Goal: Task Accomplishment & Management: Complete application form

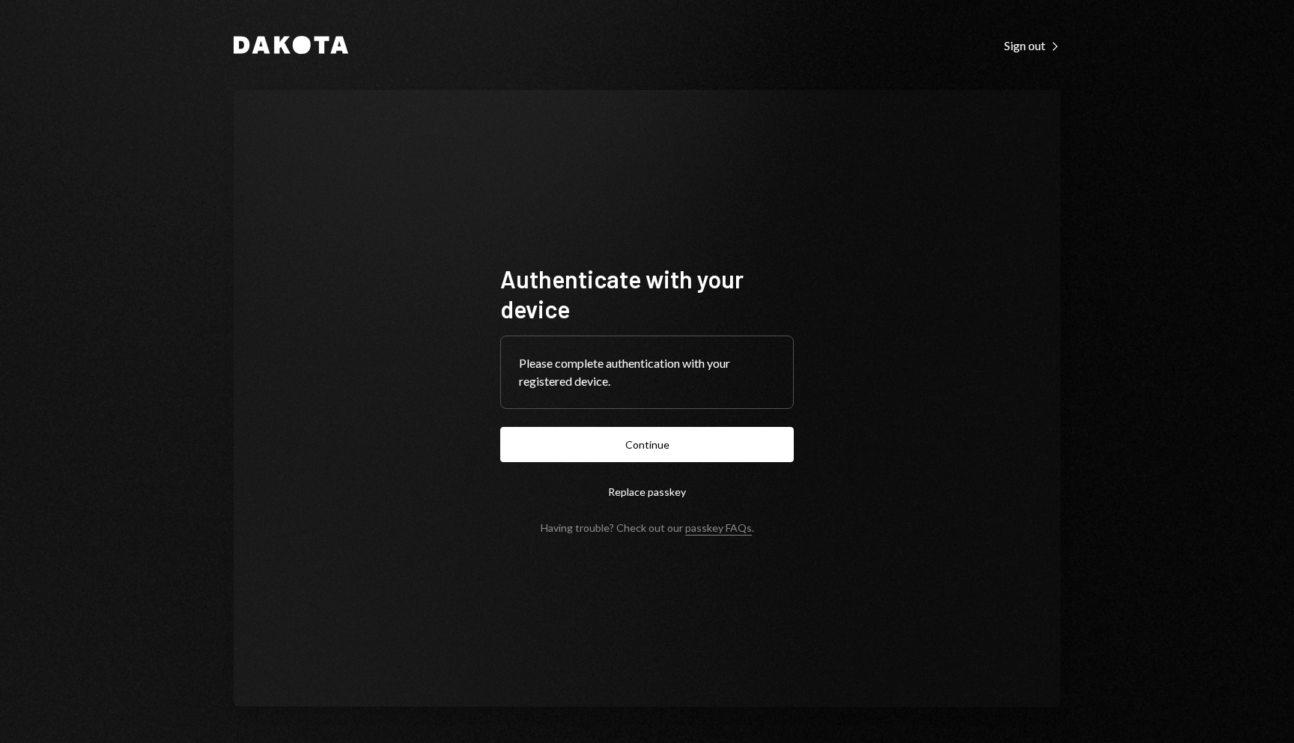
click at [682, 424] on form "Authenticate with your device Please complete authentication with your register…" at bounding box center [646, 399] width 293 height 270
click at [679, 433] on button "Continue" at bounding box center [646, 444] width 293 height 35
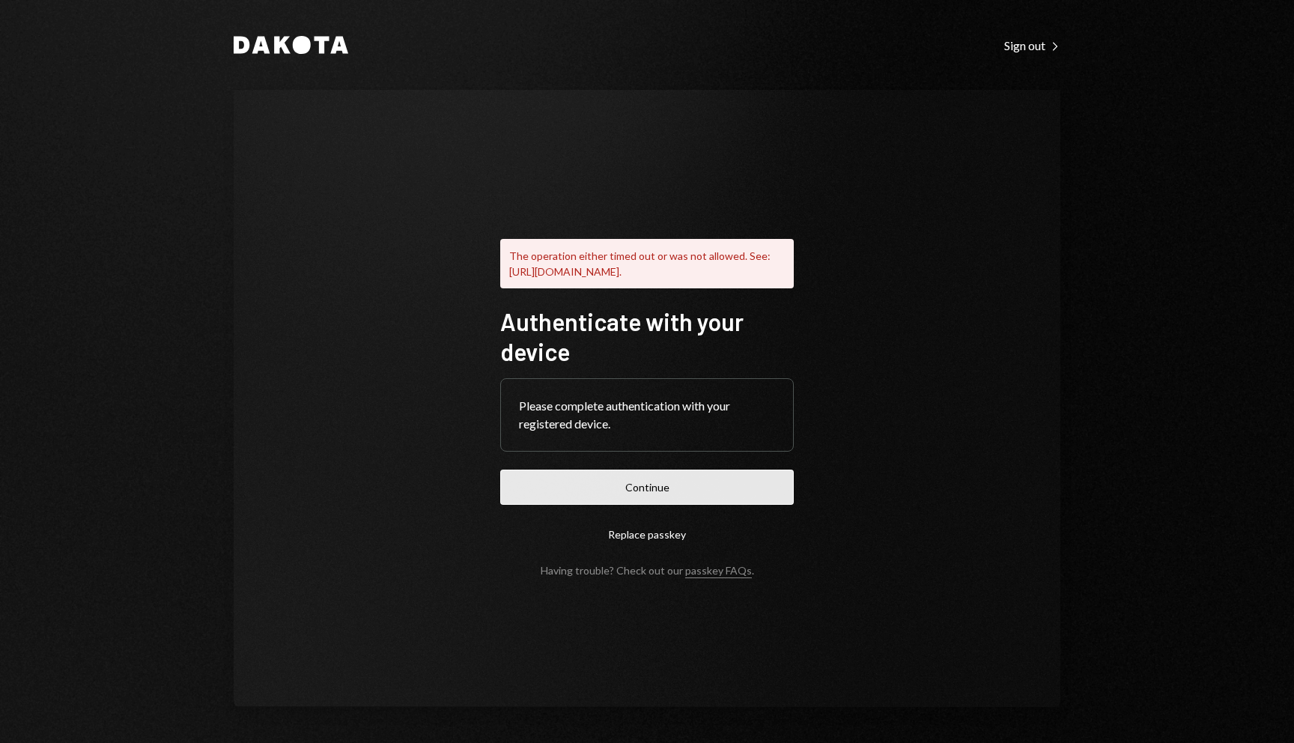
click at [657, 495] on button "Continue" at bounding box center [646, 486] width 293 height 35
click at [943, 231] on div "The operation either timed out or was not allowed. See: https://www.w3.org/TR/w…" at bounding box center [647, 398] width 826 height 617
click at [709, 497] on button "Continue" at bounding box center [646, 486] width 293 height 35
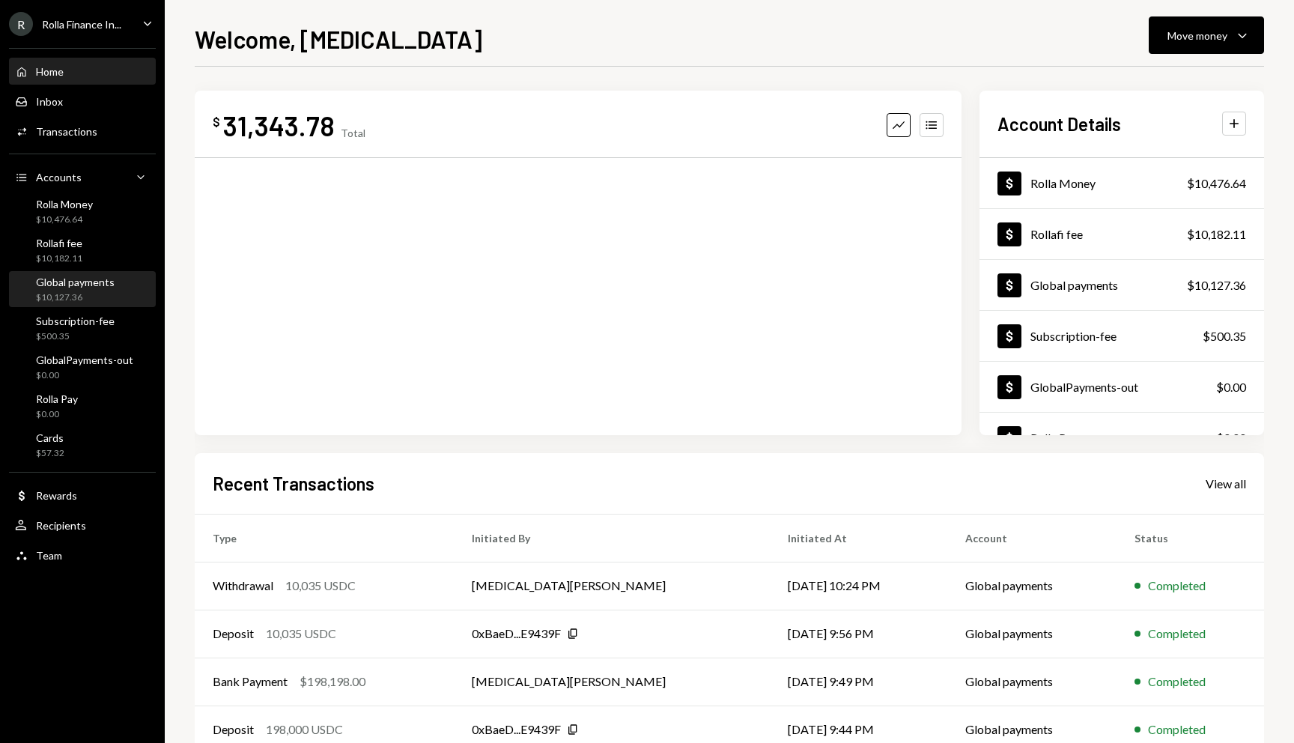
click at [79, 291] on div "$10,127.36" at bounding box center [75, 297] width 79 height 13
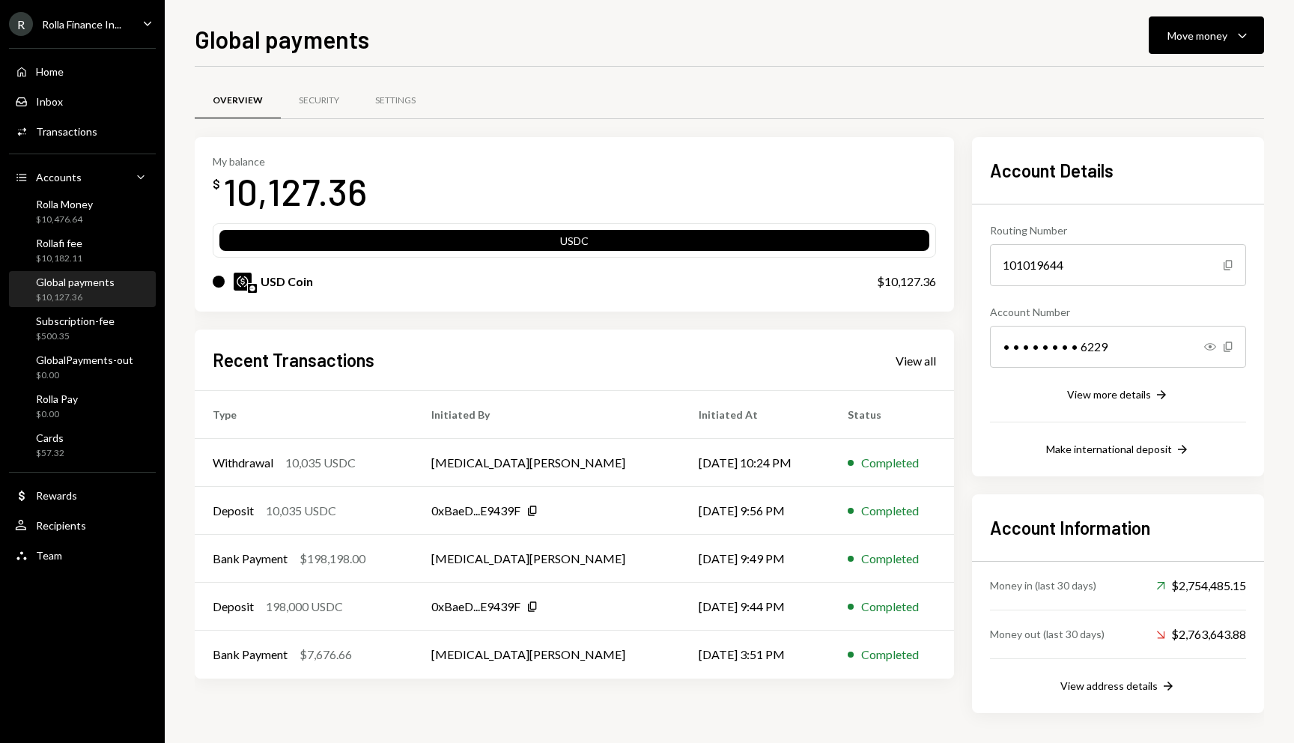
click at [133, 26] on div "R Rolla Finance In... Caret Down" at bounding box center [82, 24] width 165 height 24
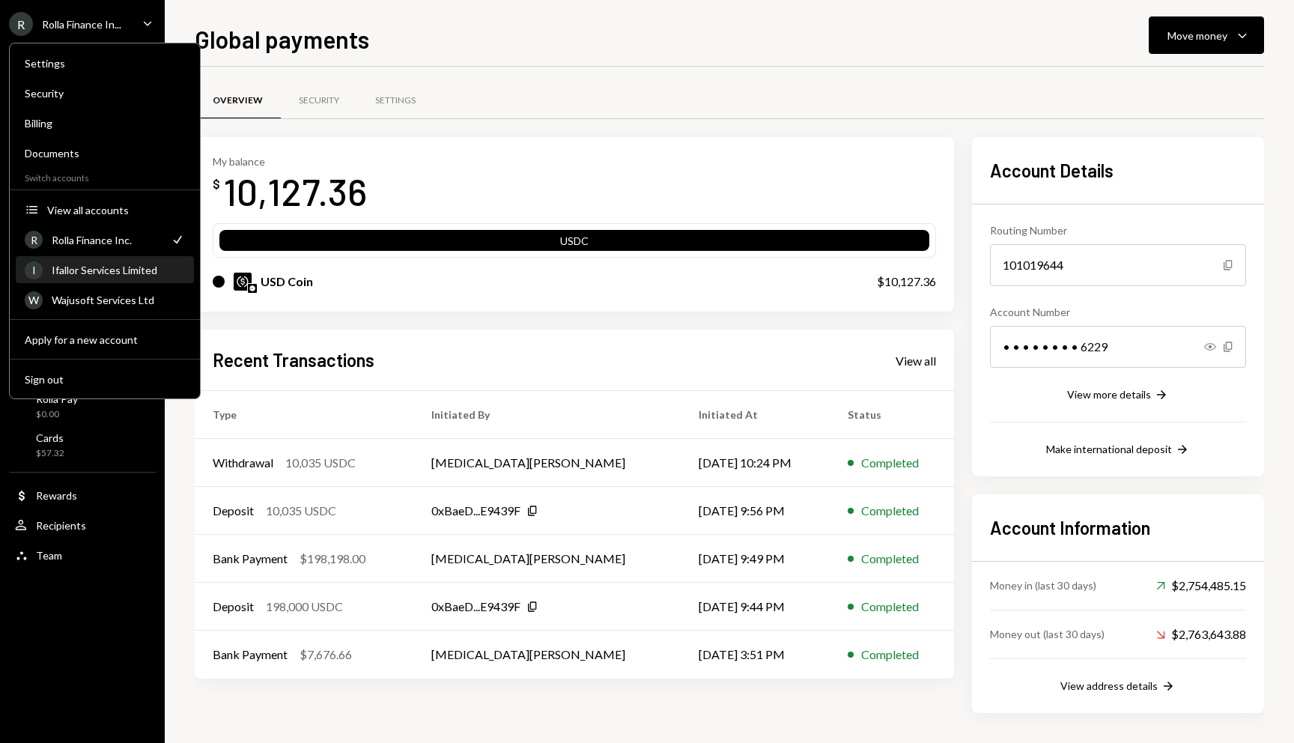
click at [112, 270] on div "Ifallor Services Limited" at bounding box center [118, 270] width 133 height 13
click at [109, 275] on div "Ifallor Services Limited" at bounding box center [118, 270] width 133 height 13
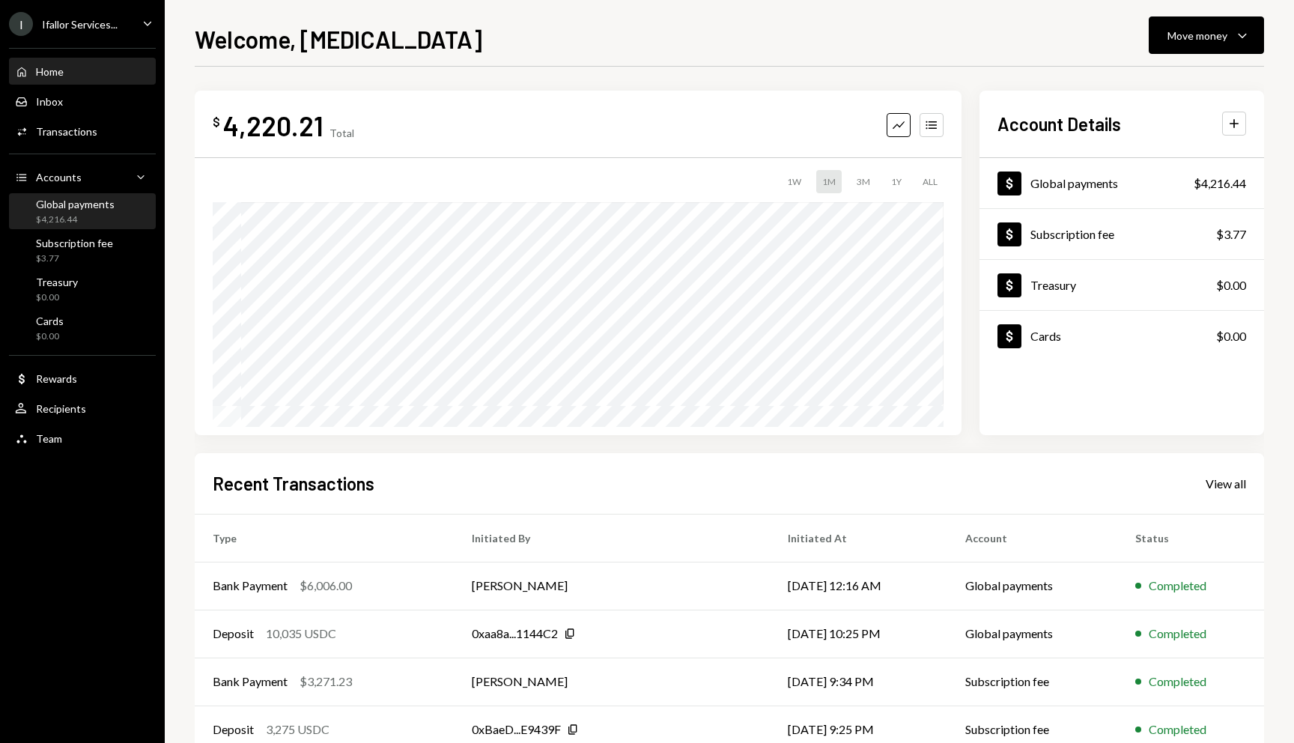
click at [89, 217] on div "$4,216.44" at bounding box center [75, 219] width 79 height 13
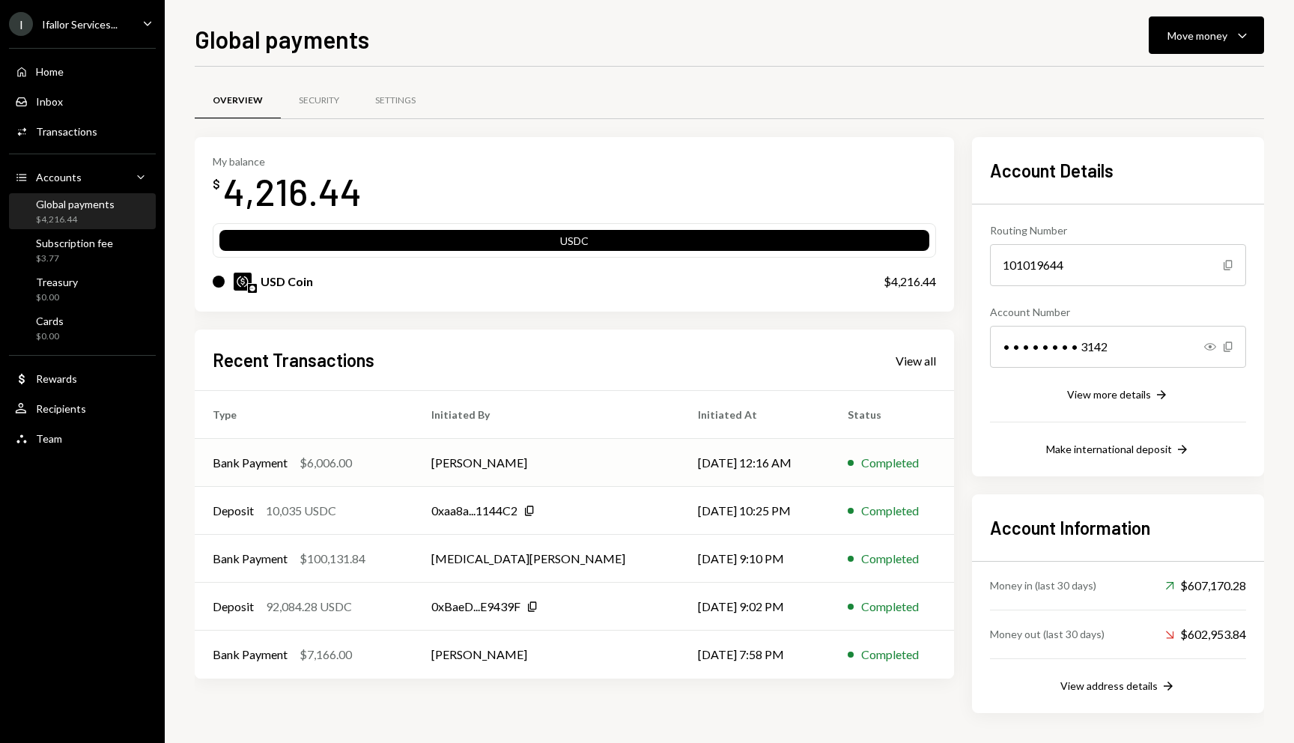
click at [275, 458] on div "Bank Payment" at bounding box center [250, 463] width 75 height 18
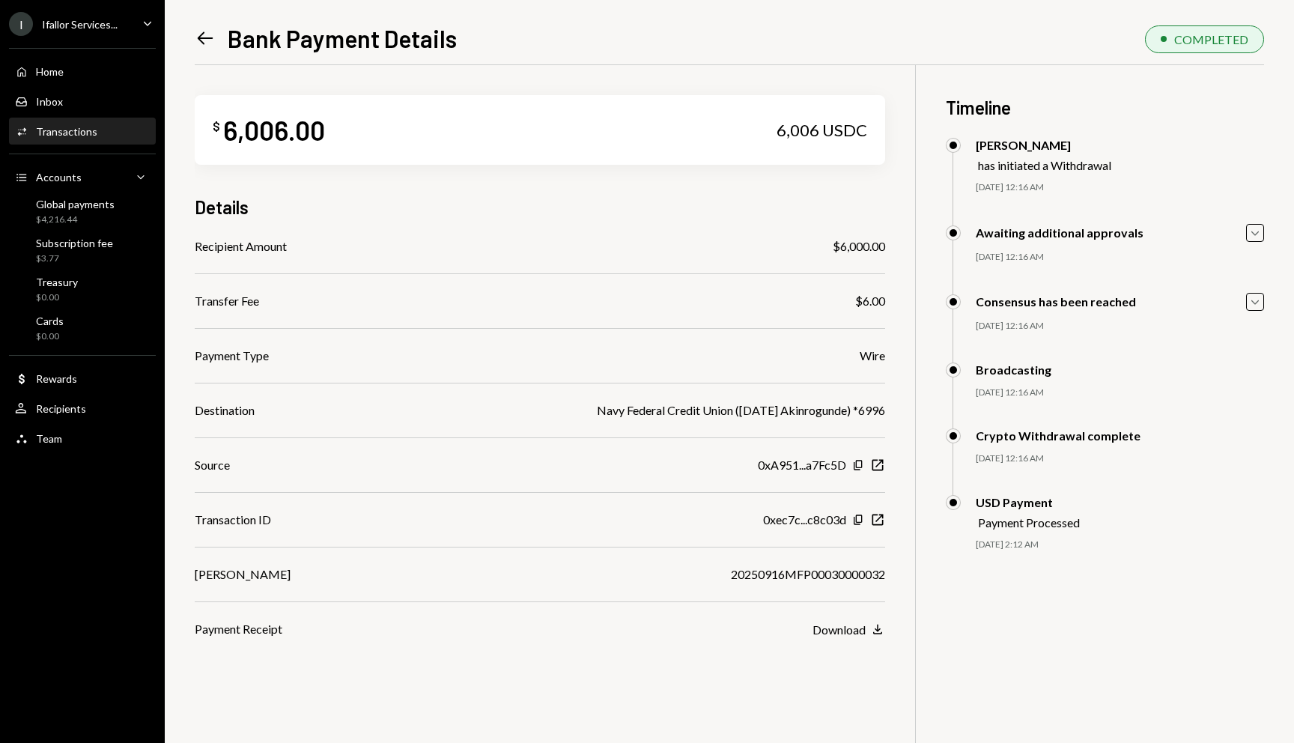
click at [195, 40] on icon "Left Arrow" at bounding box center [205, 38] width 21 height 21
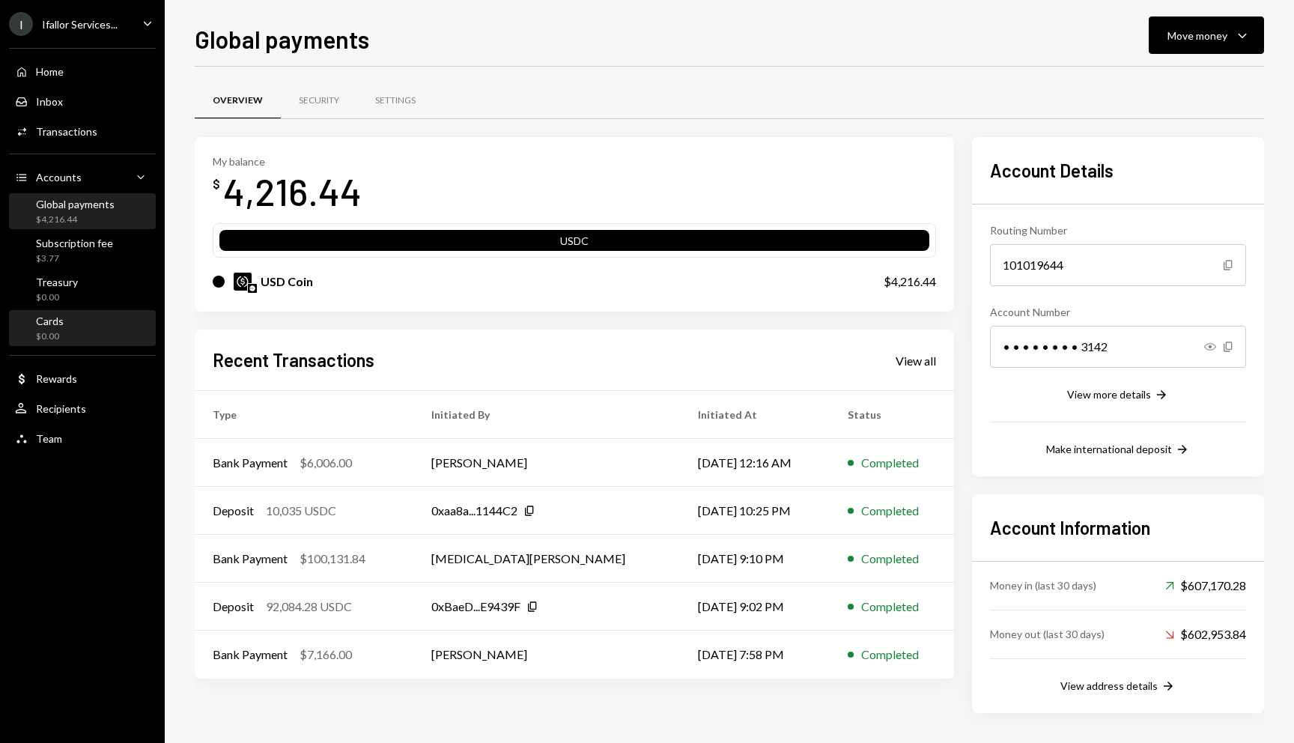
click at [50, 329] on div "Cards $0.00" at bounding box center [50, 328] width 28 height 28
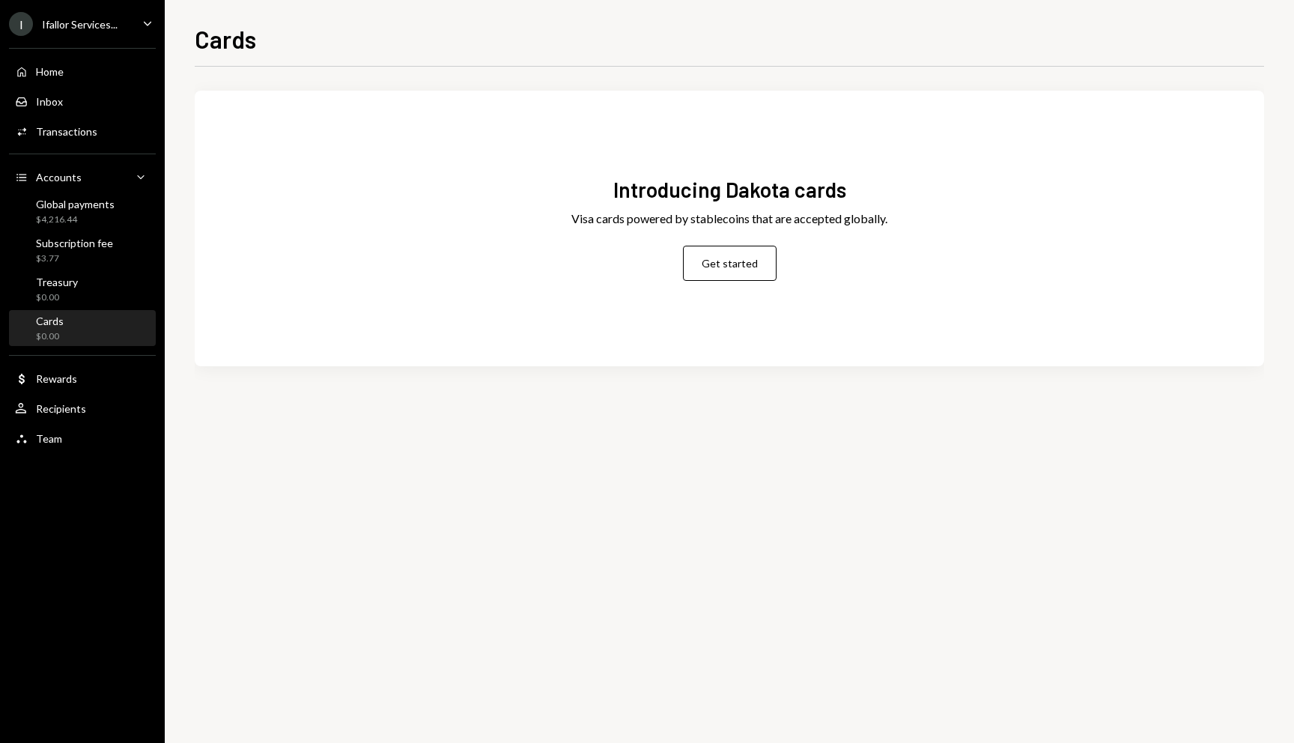
click at [128, 25] on div "I Ifallor Services... Caret Down" at bounding box center [82, 24] width 165 height 24
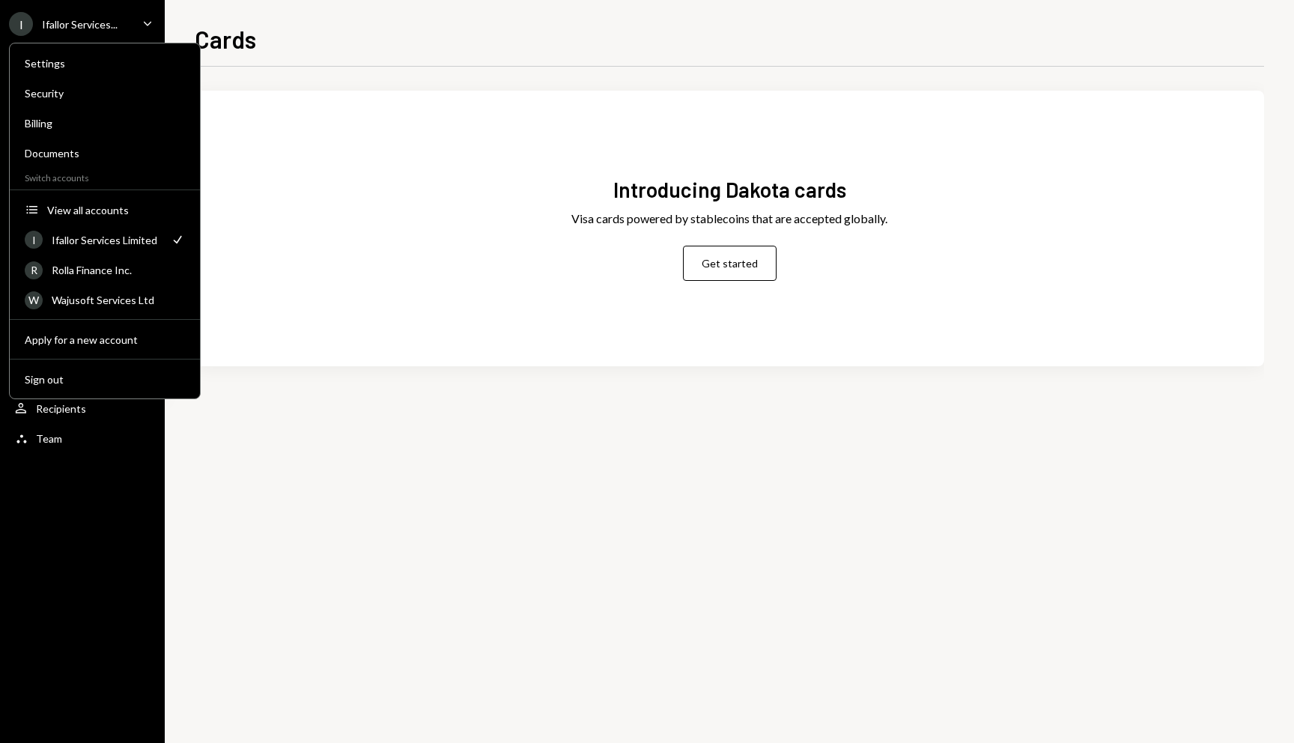
click at [113, 284] on div "Settings Security Billing Documents Switch accounts Accounts View all accounts …" at bounding box center [105, 221] width 192 height 356
click at [112, 271] on div "Rolla Finance Inc." at bounding box center [118, 270] width 133 height 13
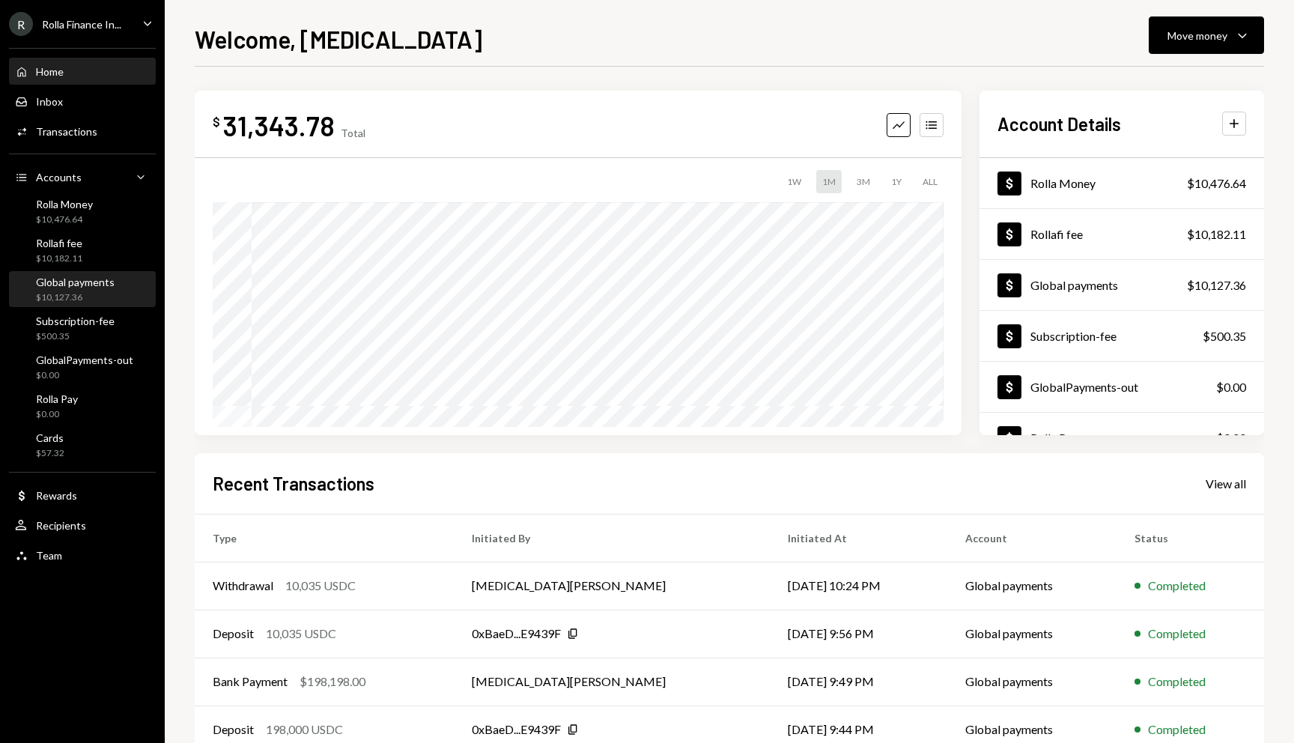
click at [61, 284] on div "Global payments" at bounding box center [75, 281] width 79 height 13
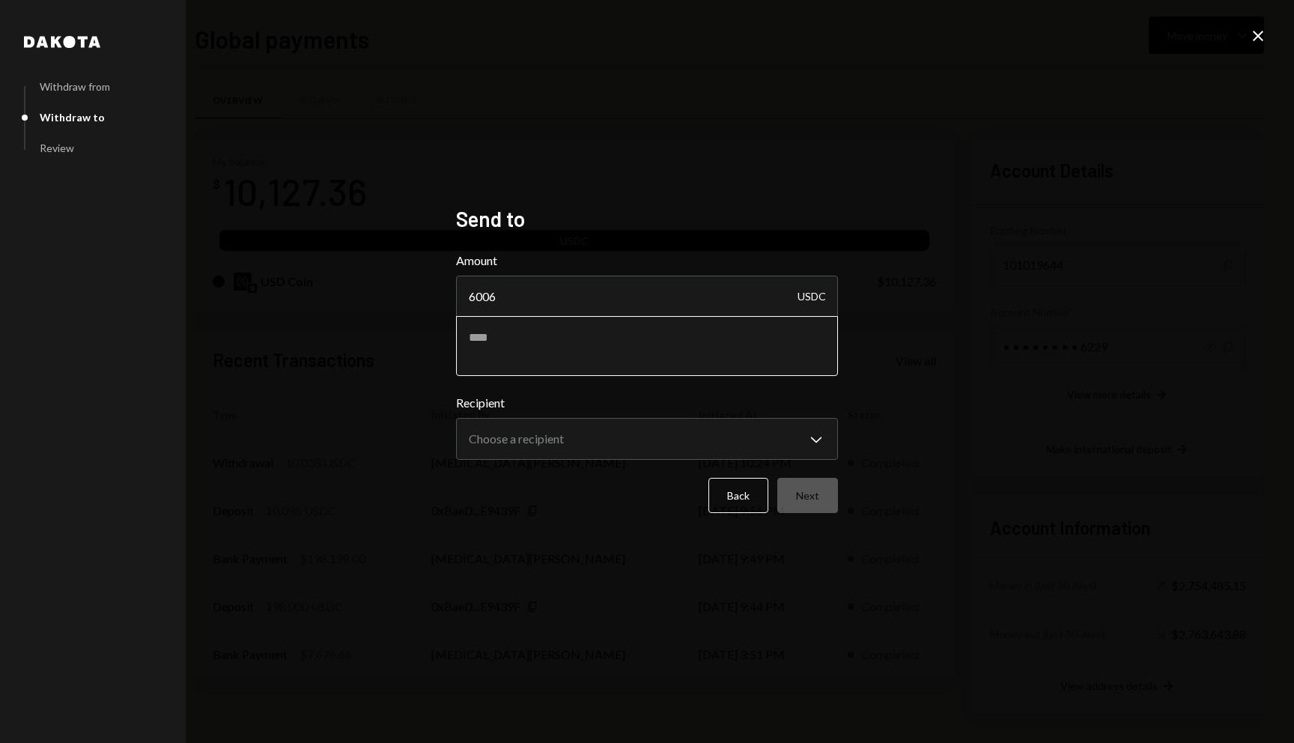
type input "6006"
click at [663, 341] on textarea at bounding box center [647, 346] width 382 height 60
click at [702, 425] on body "R Rolla Finance In... Caret Down Home Home Inbox Inbox Activities Transactions …" at bounding box center [647, 371] width 1294 height 743
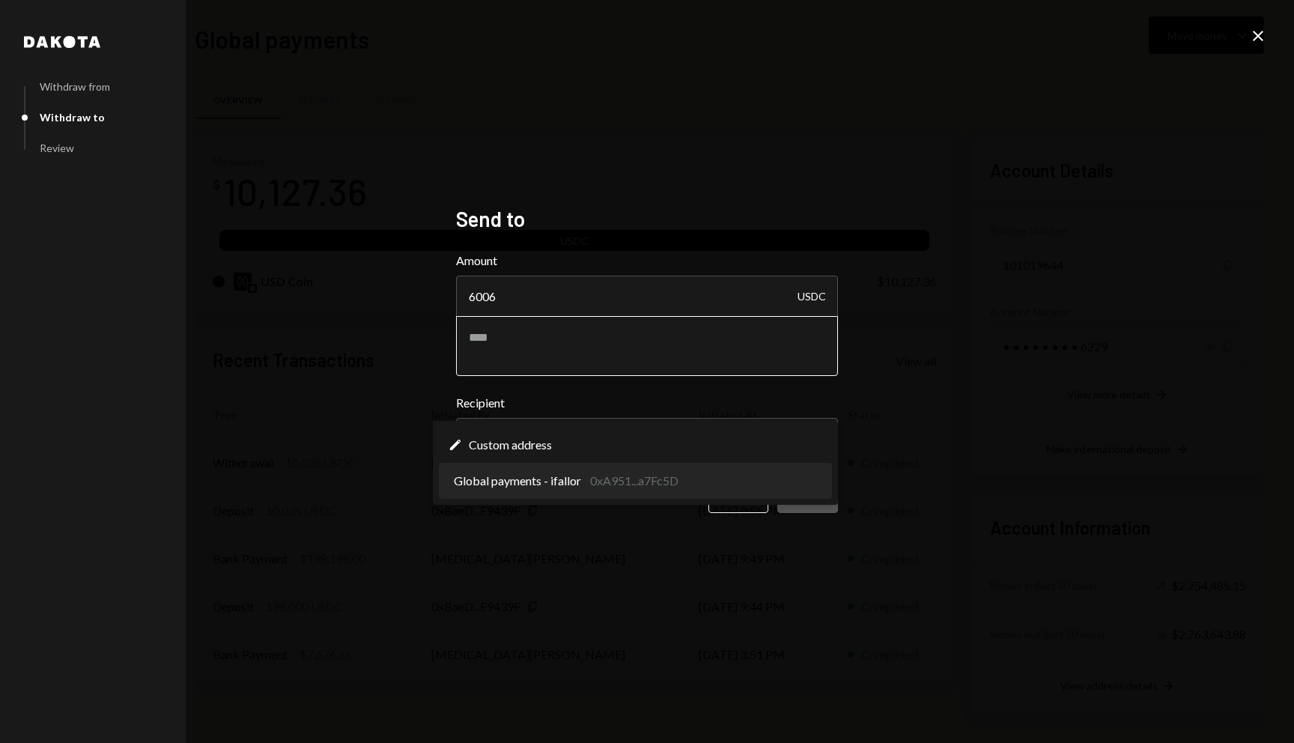
select select "**********"
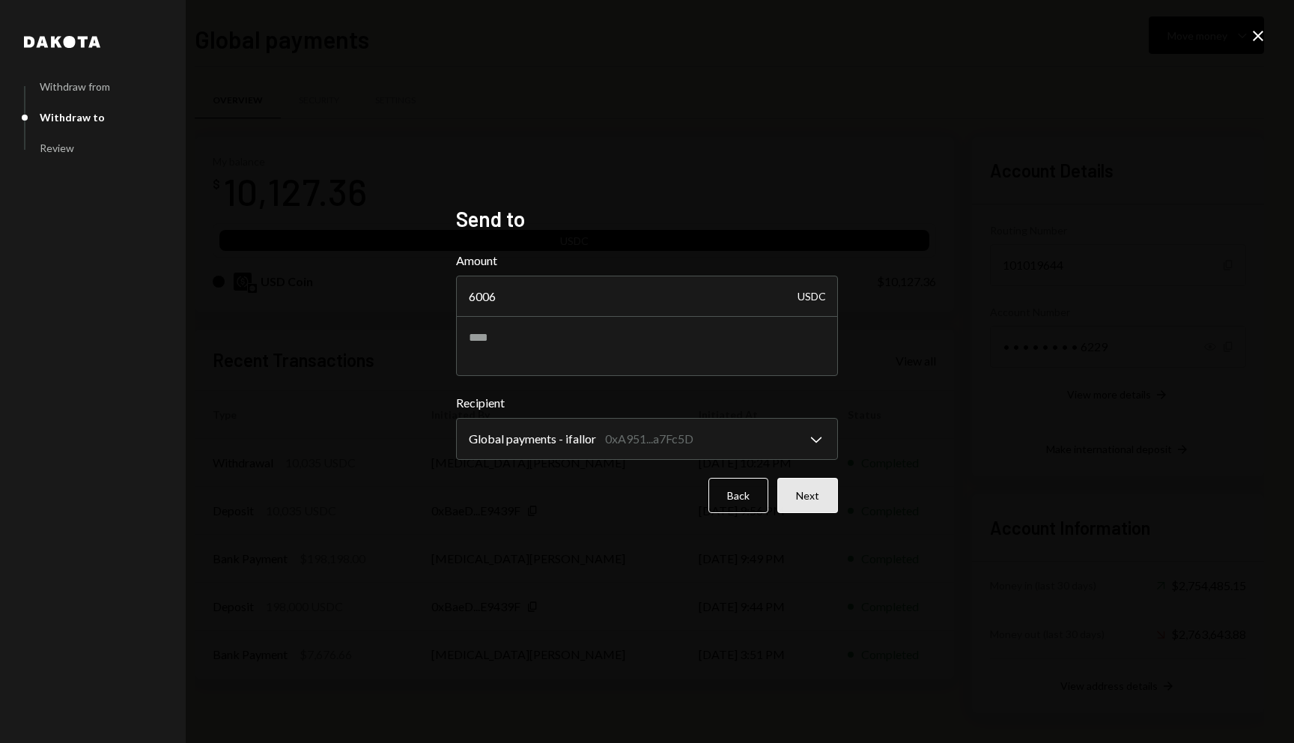
click at [780, 492] on button "Next" at bounding box center [807, 495] width 61 height 35
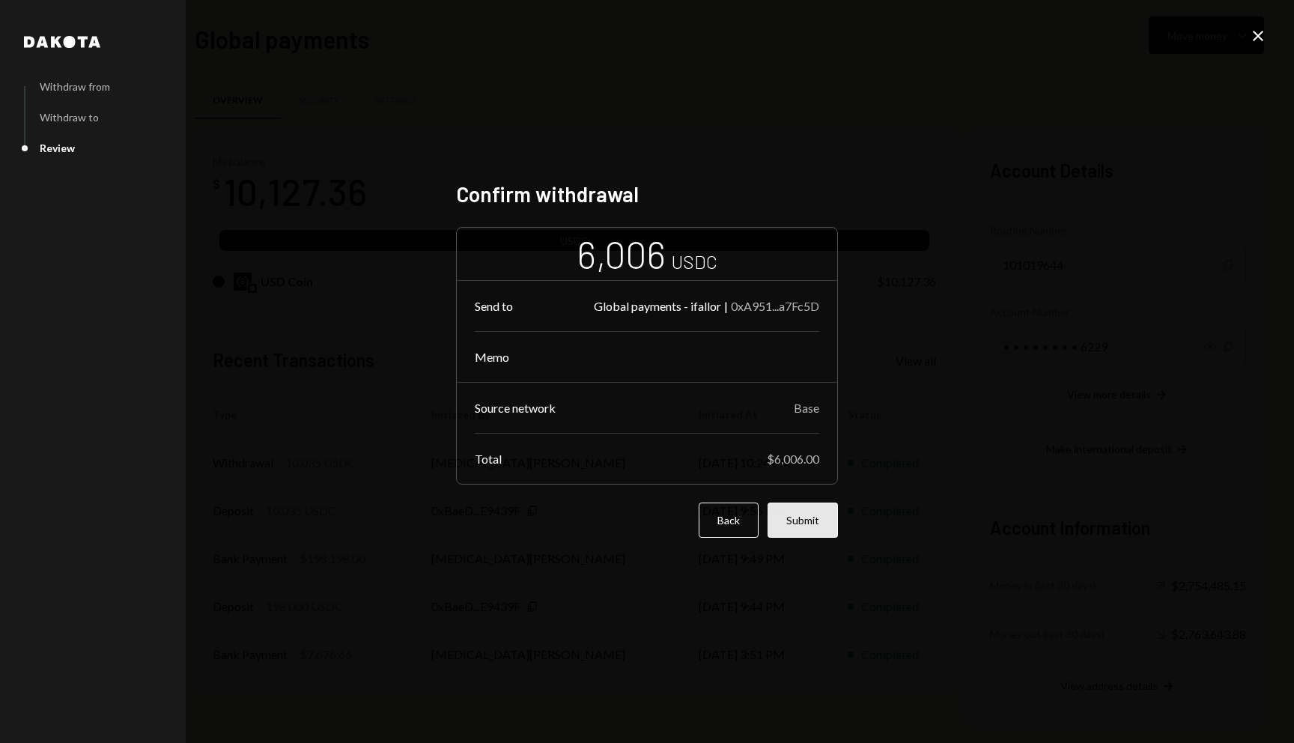
click at [801, 523] on button "Submit" at bounding box center [802, 519] width 70 height 35
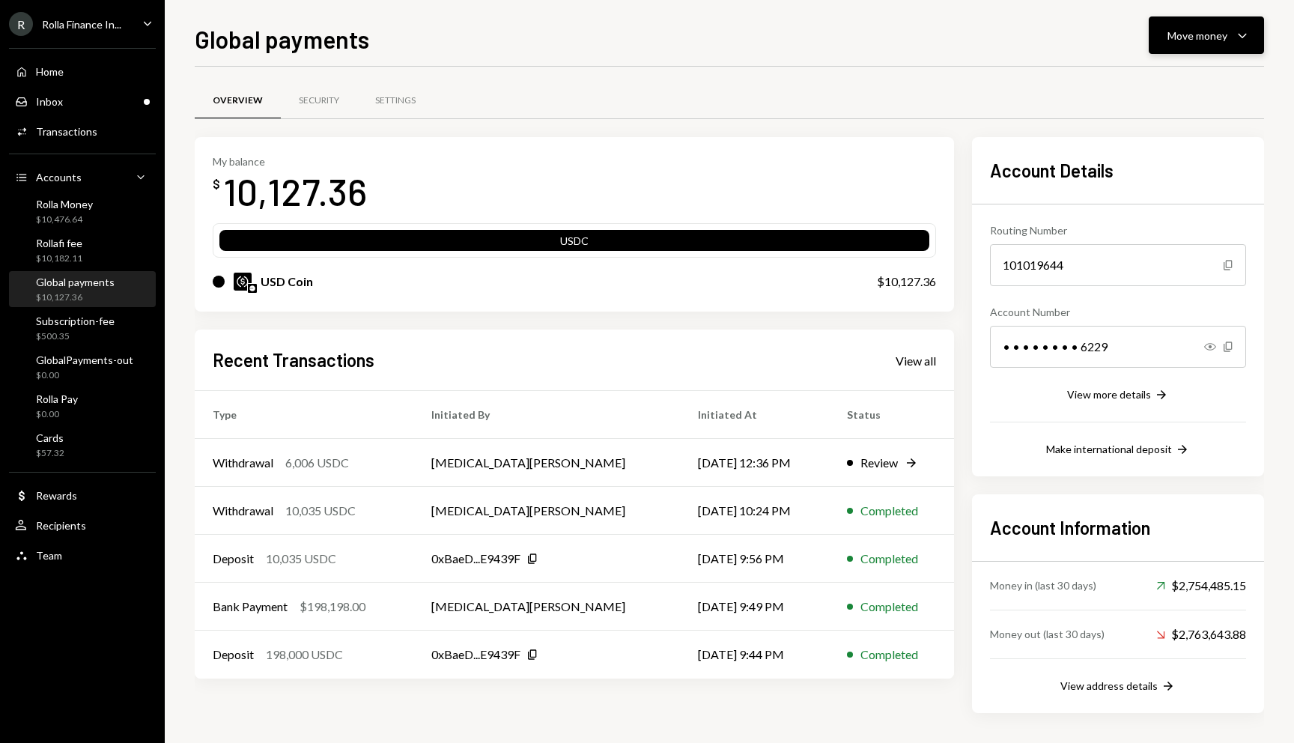
click at [1178, 42] on div "Move money" at bounding box center [1197, 36] width 60 height 16
click at [1145, 189] on div "Swap stablecoins" at bounding box center [1193, 194] width 109 height 16
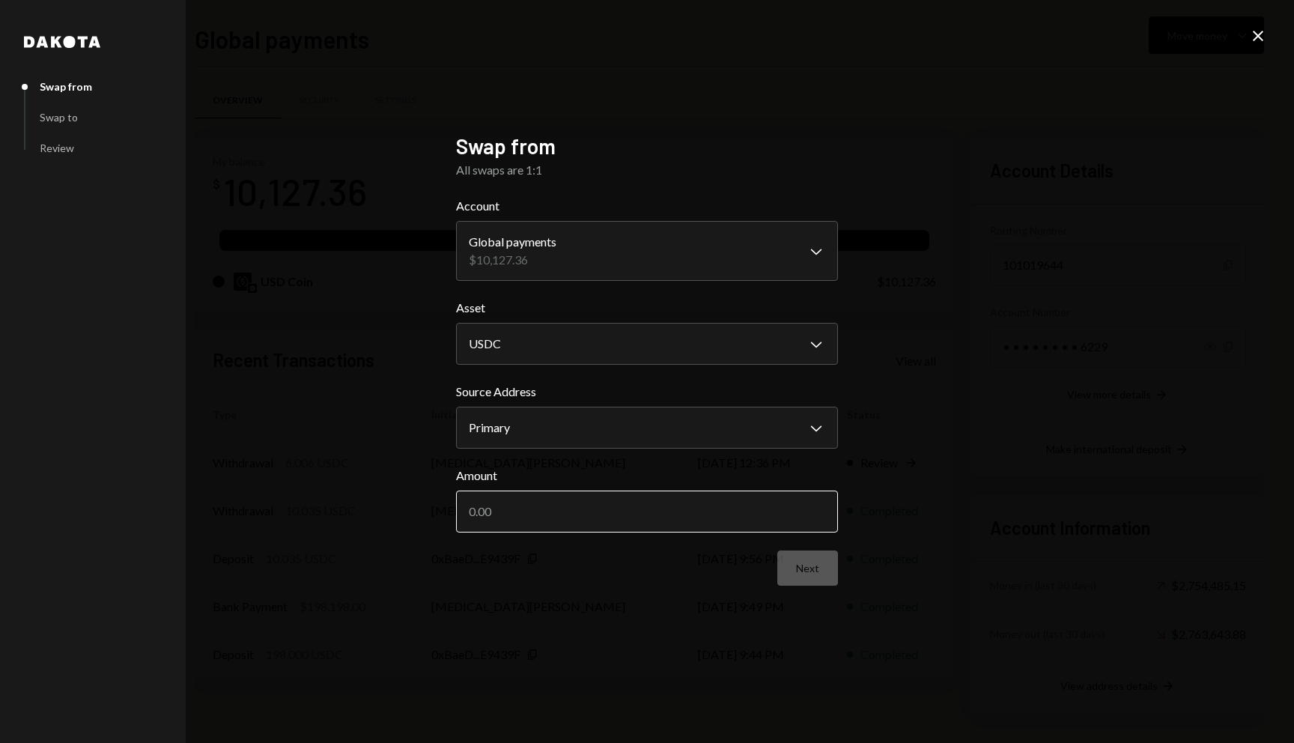
click at [516, 490] on input "Amount" at bounding box center [647, 511] width 382 height 42
type input "2400"
click at [818, 568] on button "Next" at bounding box center [807, 567] width 61 height 35
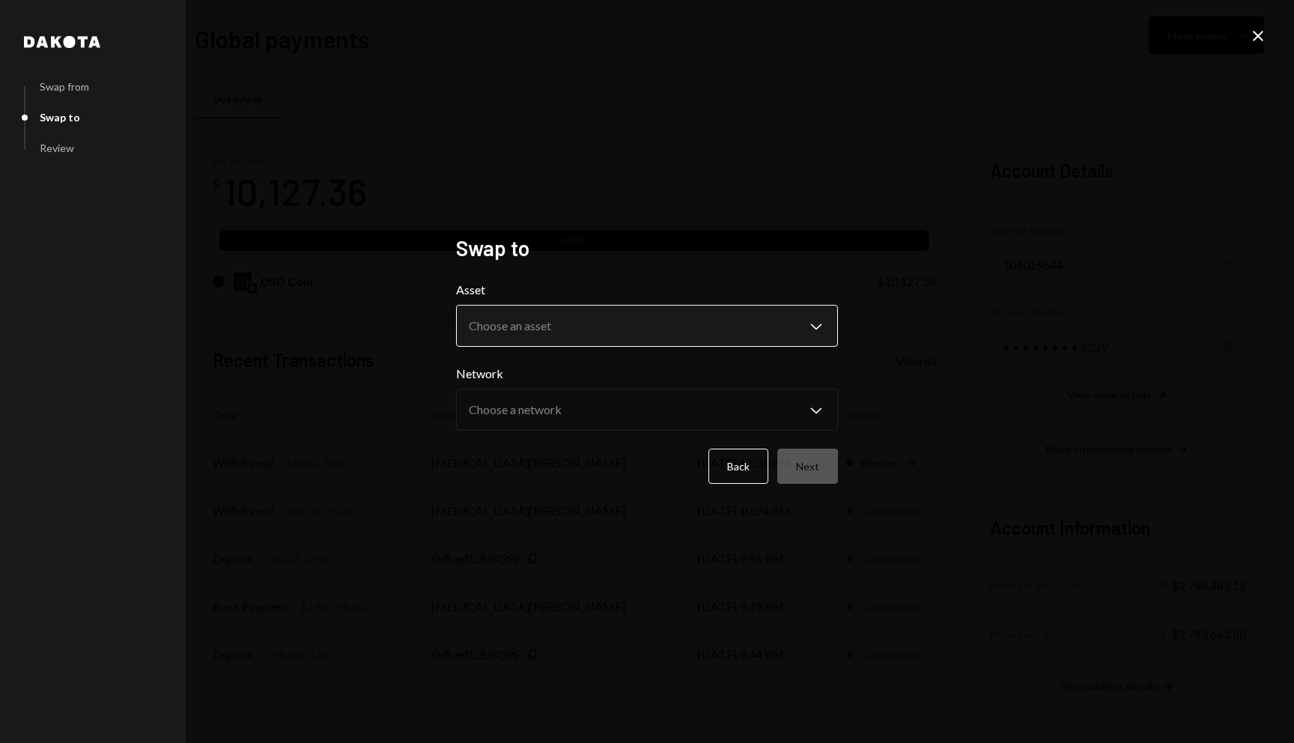
click at [740, 341] on body "R Rolla Finance In... Caret Down Home Home Inbox Inbox Activities Transactions …" at bounding box center [647, 371] width 1294 height 743
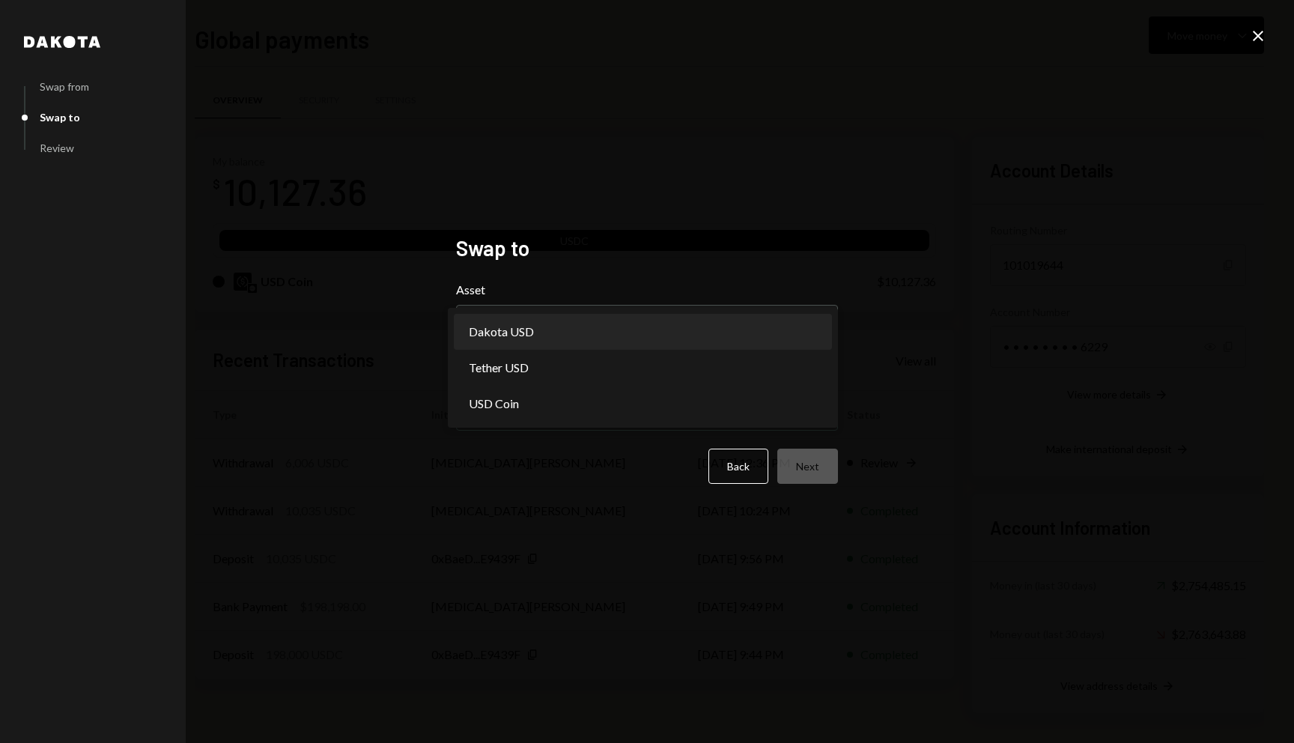
select select "*****"
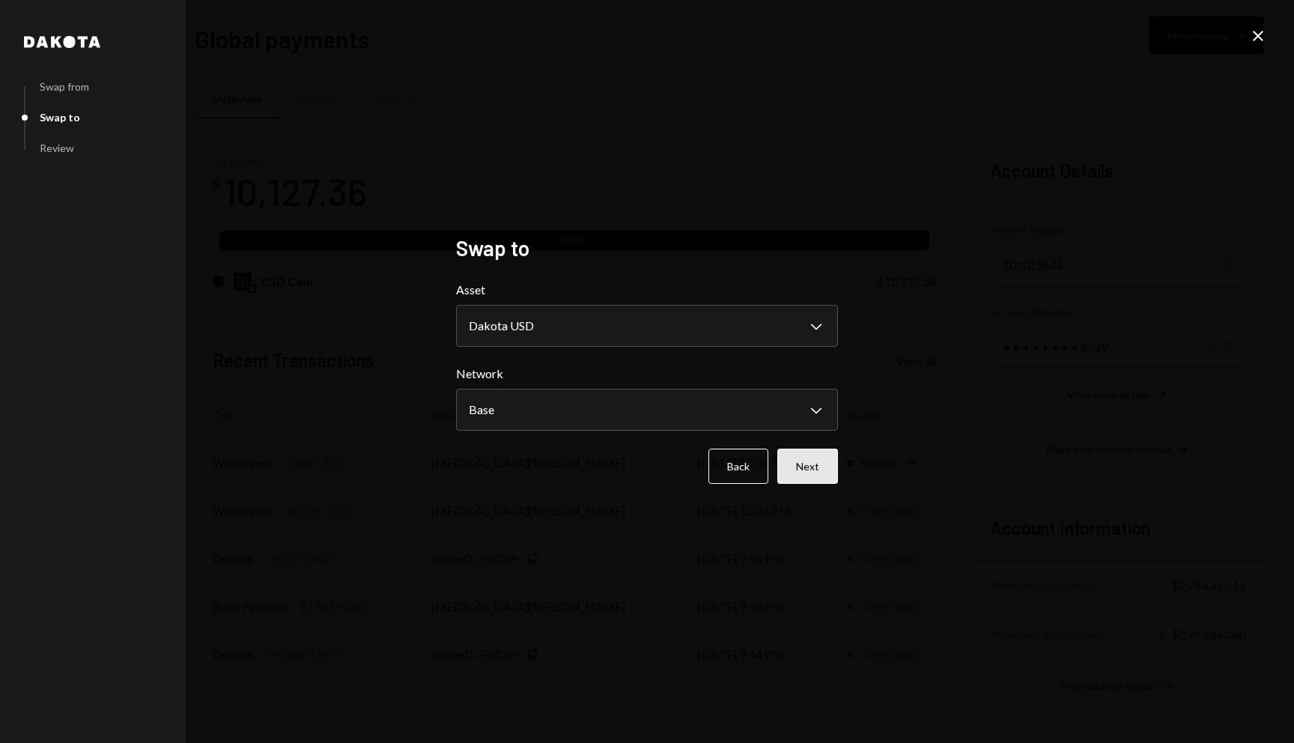
click at [799, 470] on button "Next" at bounding box center [807, 465] width 61 height 35
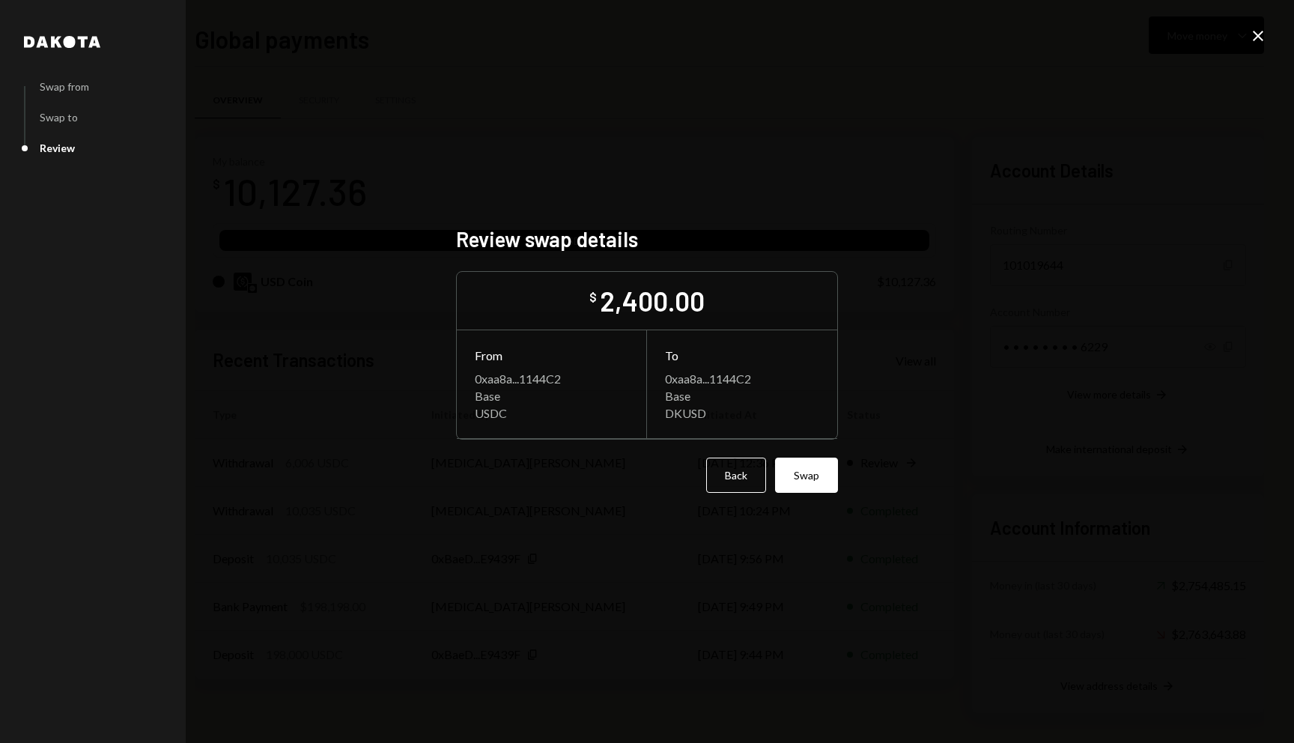
click at [799, 470] on button "Swap" at bounding box center [806, 474] width 63 height 35
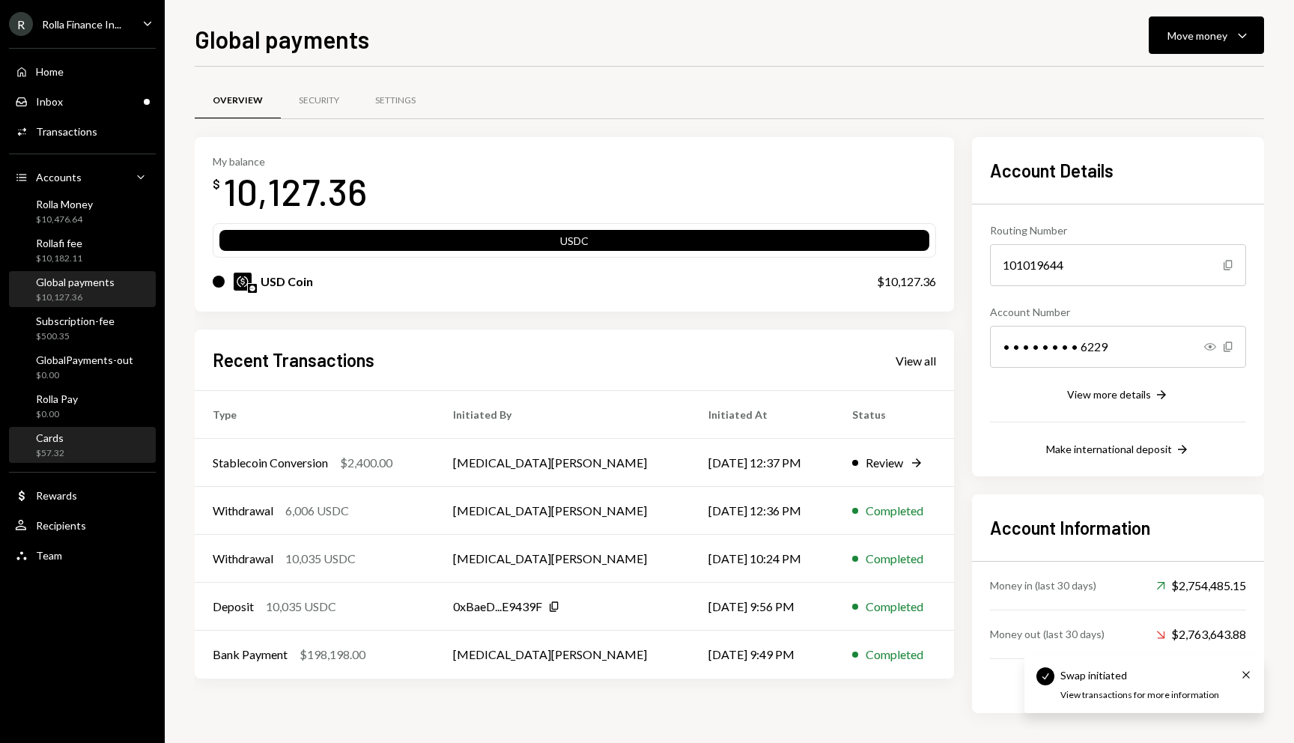
click at [54, 454] on div "$57.32" at bounding box center [50, 453] width 28 height 13
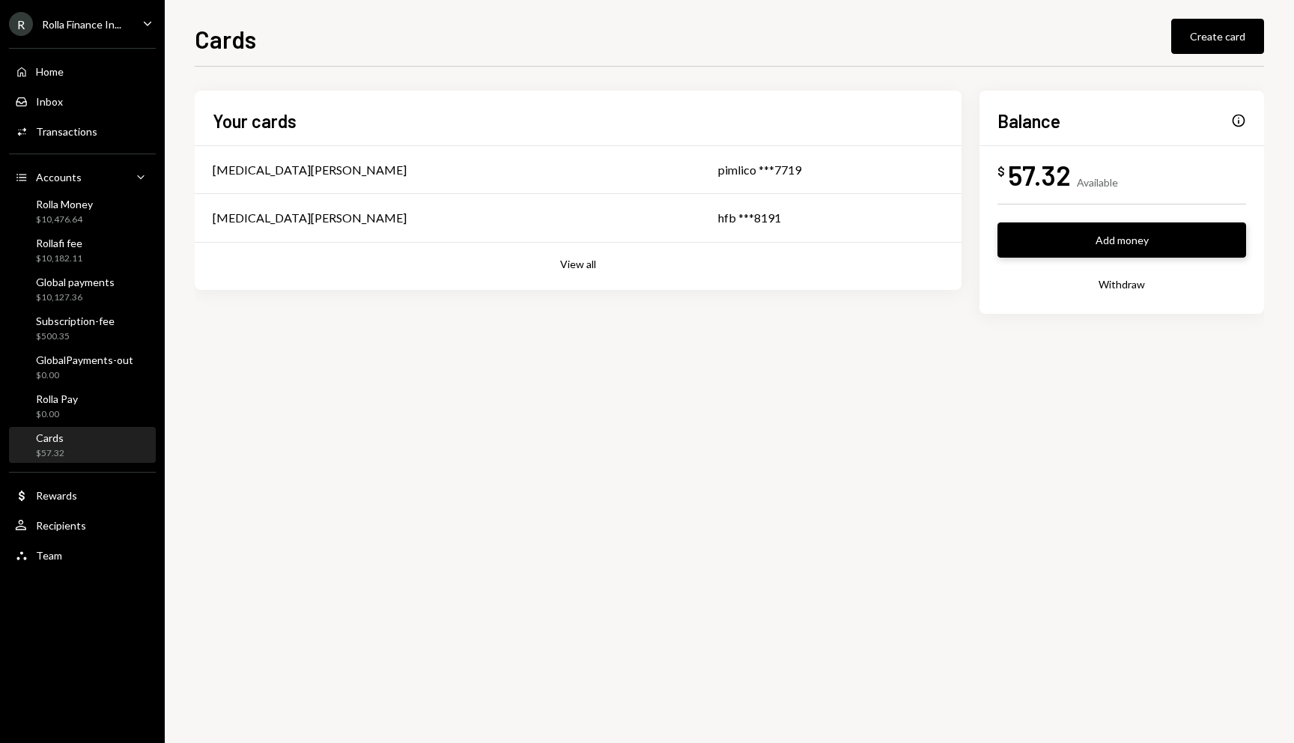
click at [1097, 246] on button "Add money" at bounding box center [1121, 239] width 249 height 35
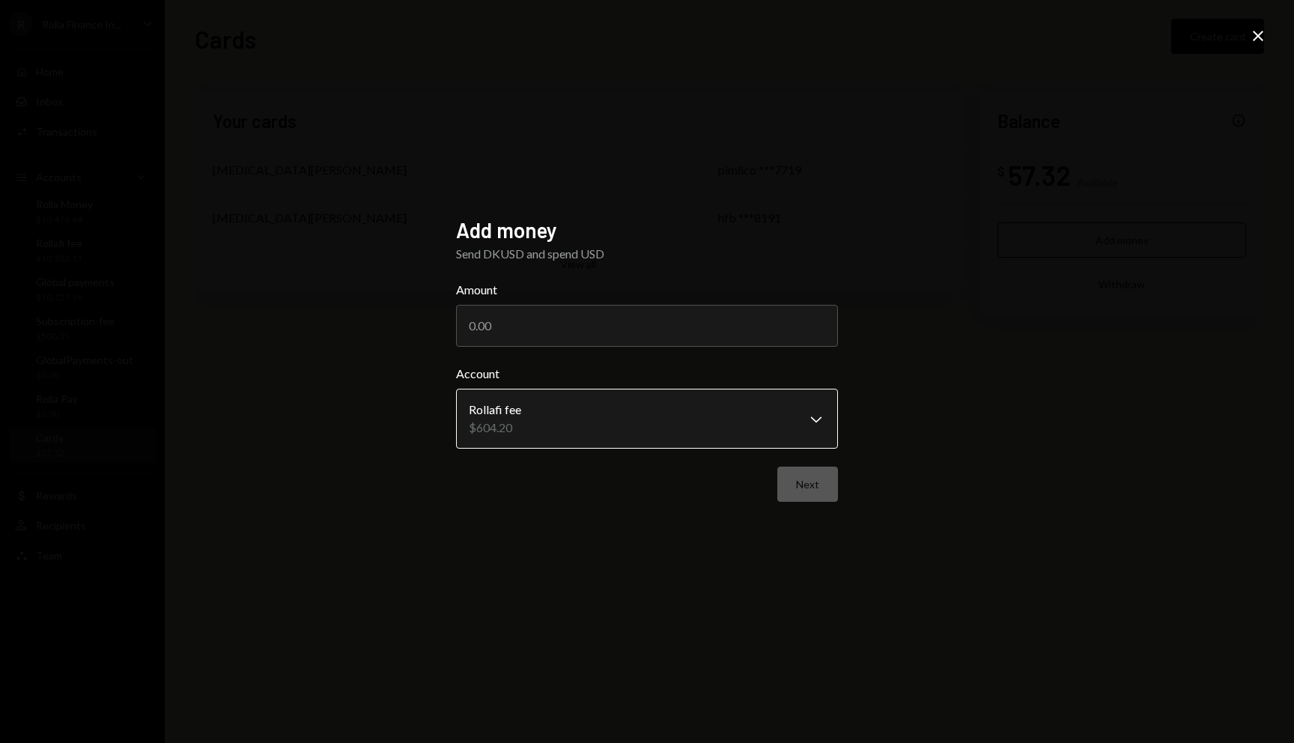
click at [537, 417] on body "**********" at bounding box center [647, 371] width 1294 height 743
click at [497, 412] on body "**********" at bounding box center [647, 371] width 1294 height 743
click at [1244, 52] on div "**********" at bounding box center [647, 371] width 1294 height 743
click at [1250, 41] on icon "Close" at bounding box center [1258, 36] width 18 height 18
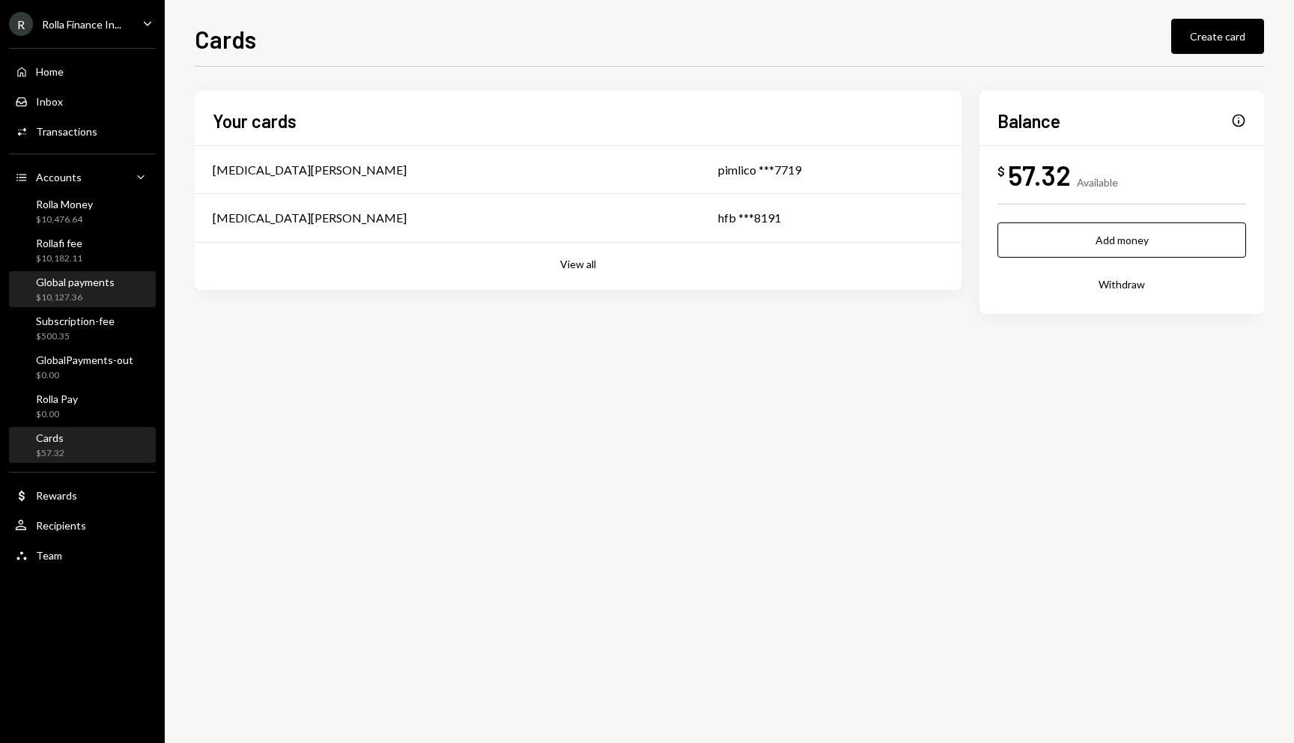
click at [70, 278] on div "Global payments" at bounding box center [75, 281] width 79 height 13
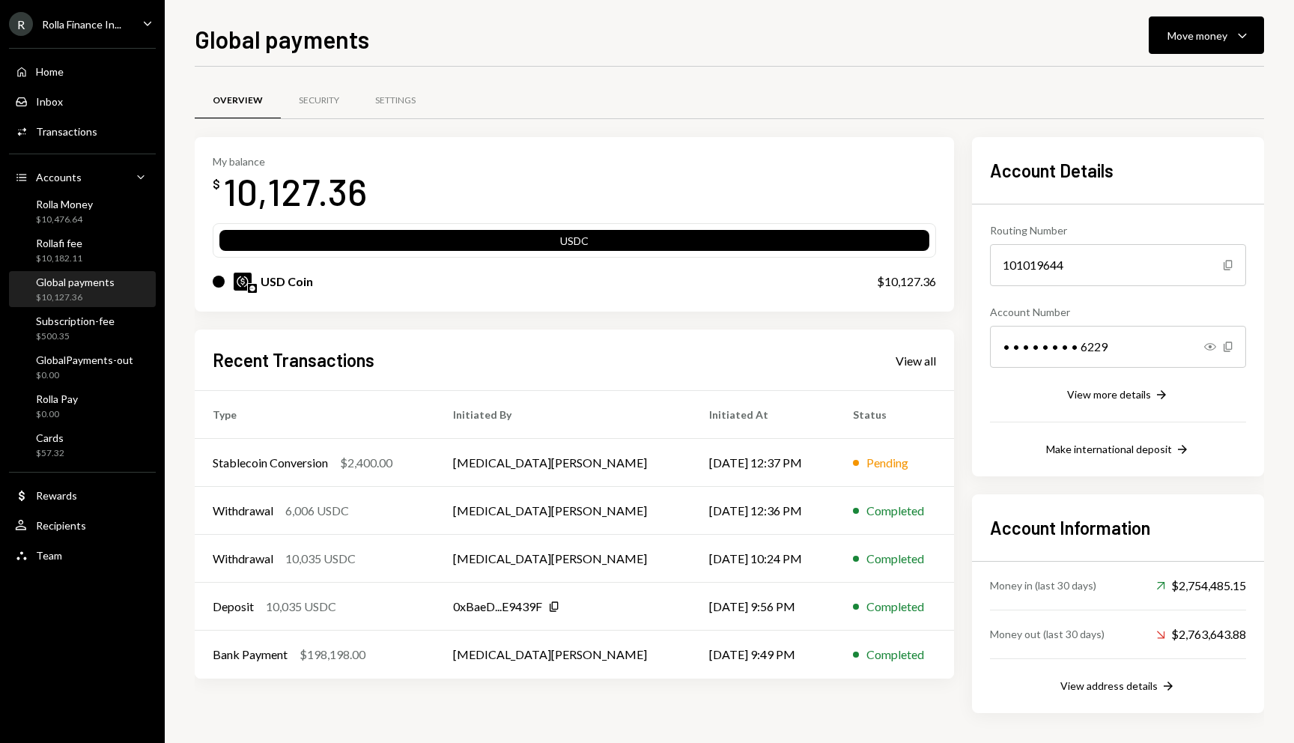
click at [134, 33] on div "R Rolla Finance In... Caret Down" at bounding box center [82, 24] width 165 height 24
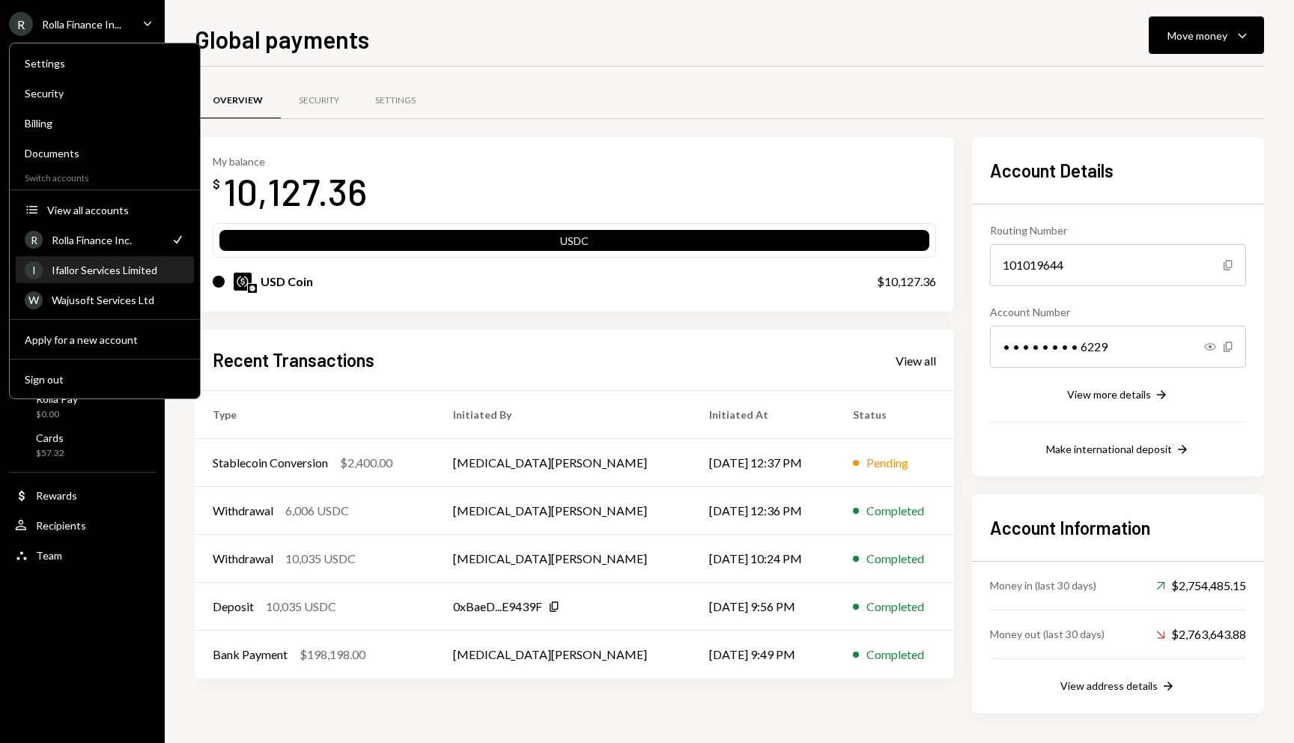
click at [98, 273] on div "Ifallor Services Limited" at bounding box center [118, 270] width 133 height 13
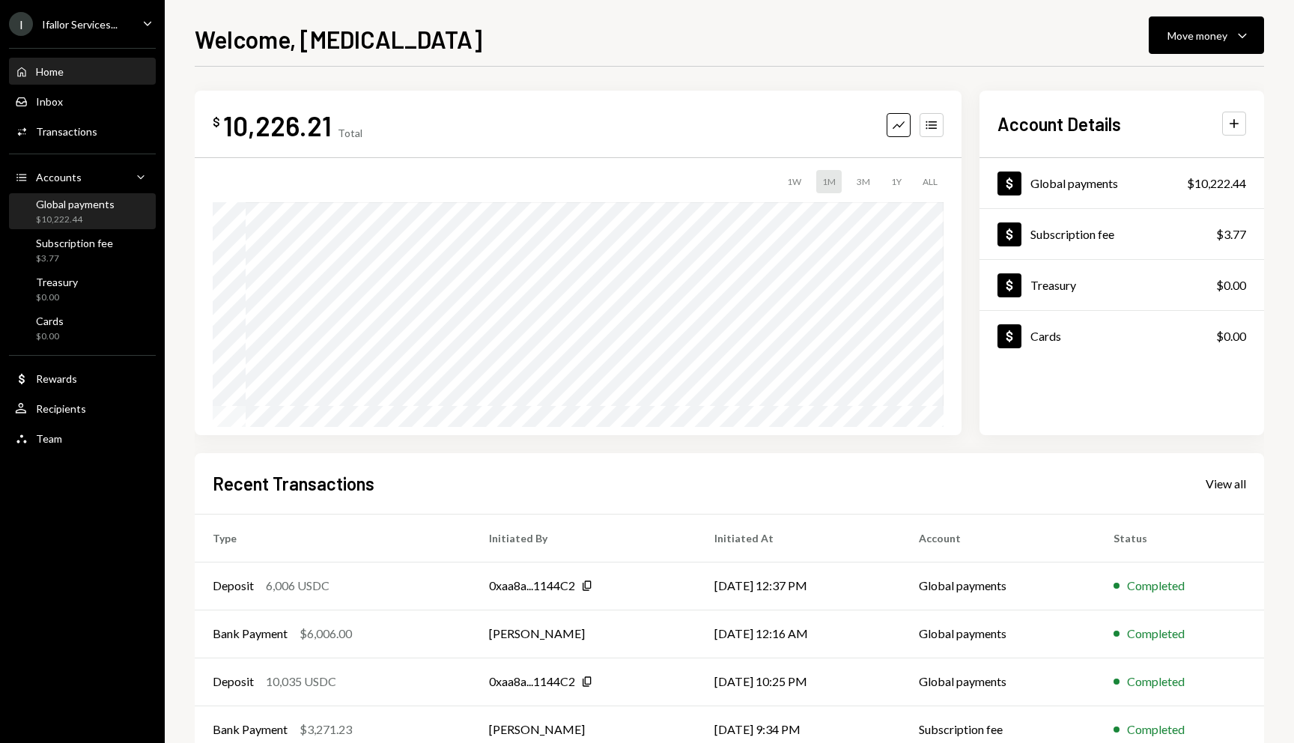
click at [57, 209] on div "Global payments" at bounding box center [75, 204] width 79 height 13
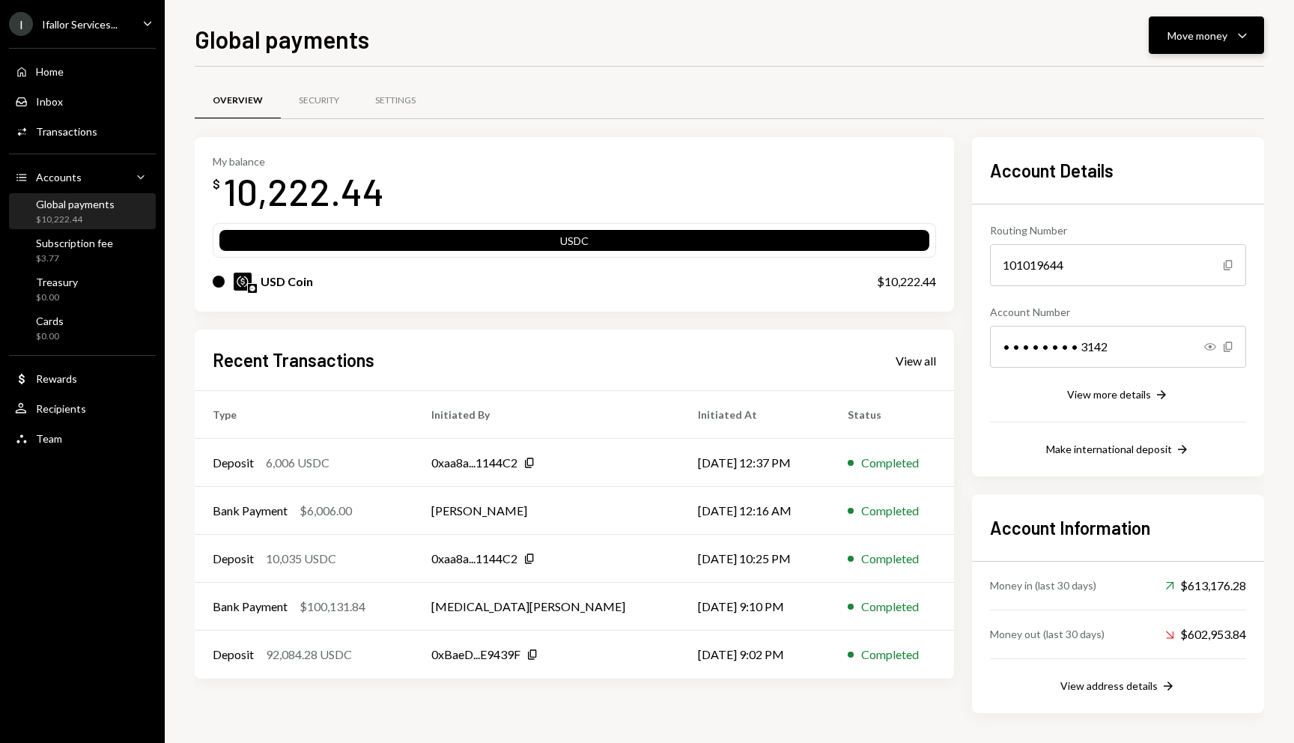
click at [1194, 37] on div "Move money" at bounding box center [1197, 36] width 60 height 16
click at [1158, 81] on div "Send" at bounding box center [1193, 81] width 109 height 16
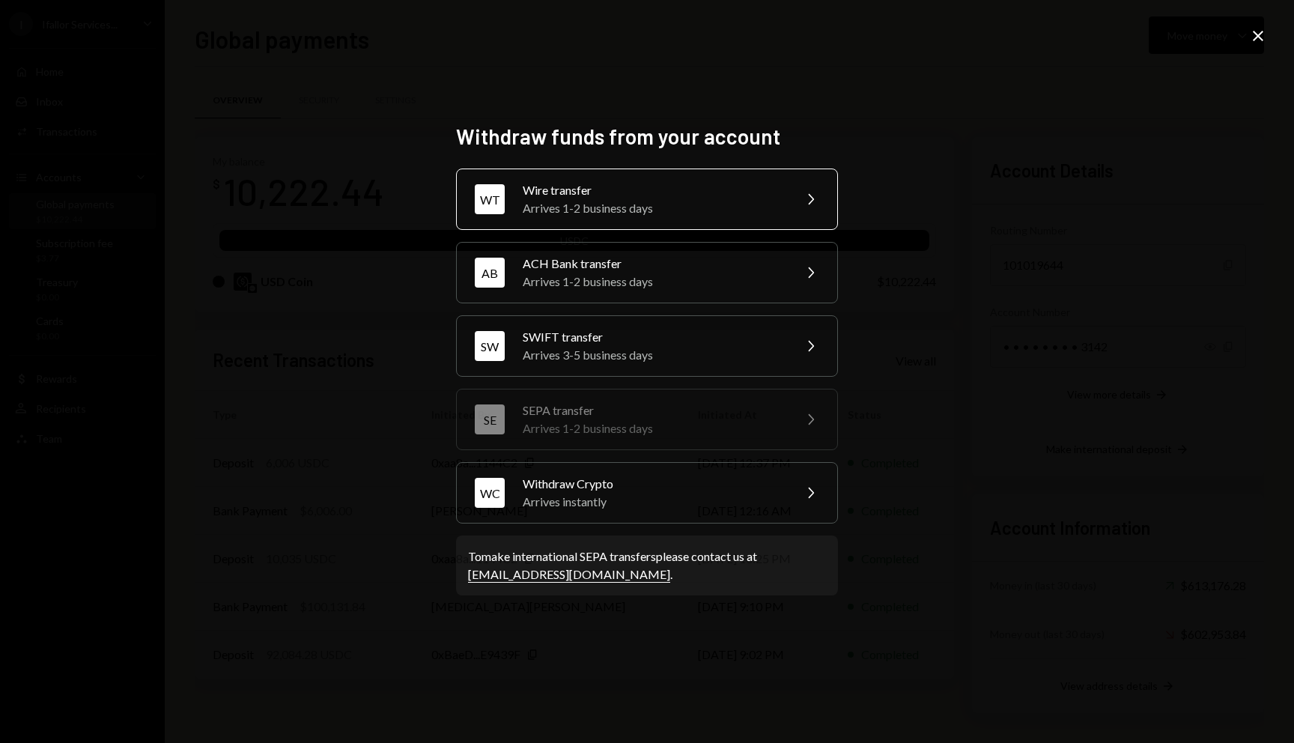
click at [635, 201] on div "Arrives 1-2 business days" at bounding box center [653, 208] width 261 height 18
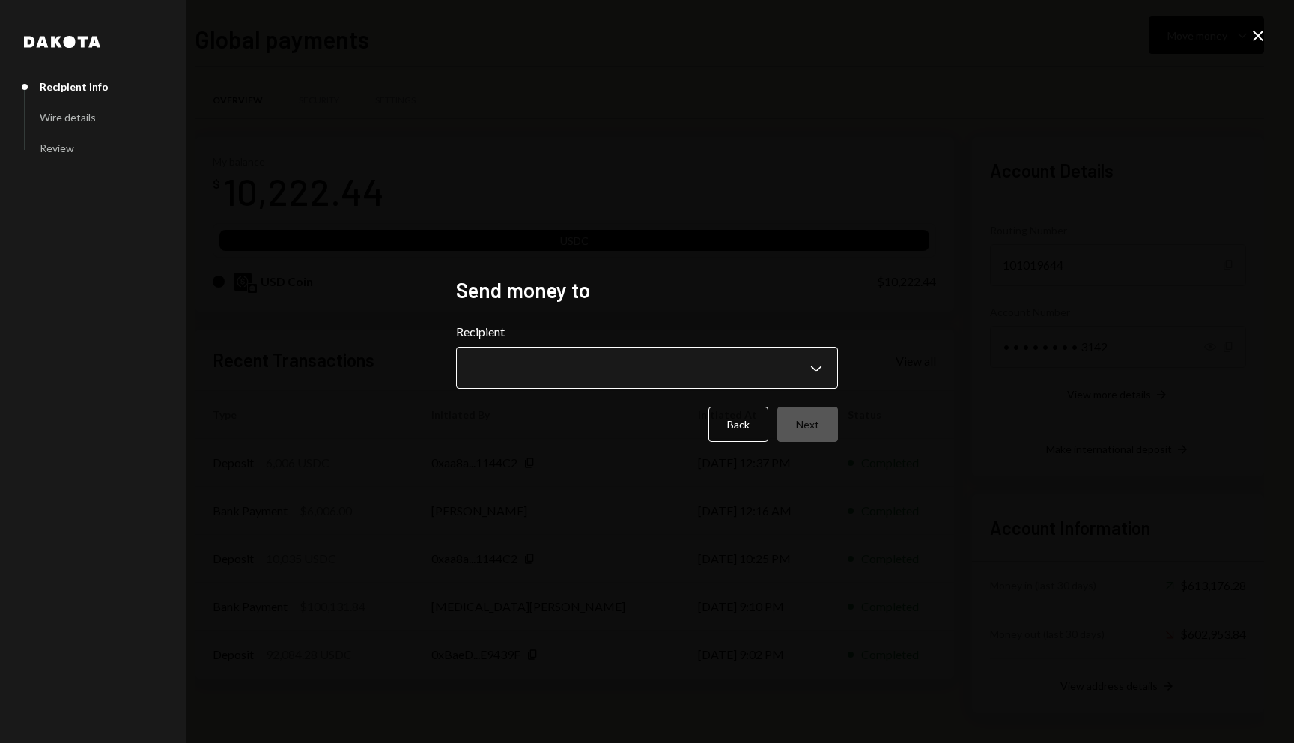
click at [561, 358] on body "I Ifallor Services... Caret Down Home Home Inbox Inbox Activities Transactions …" at bounding box center [647, 371] width 1294 height 743
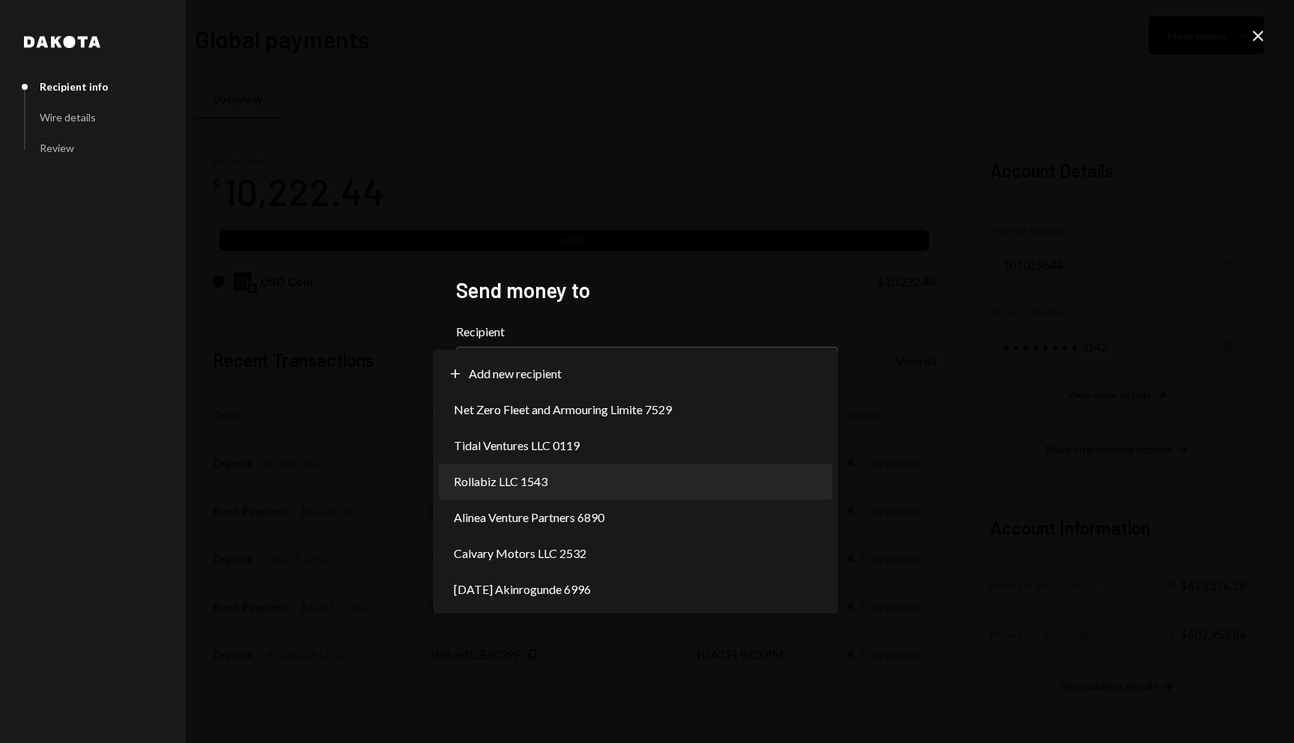
select select "**********"
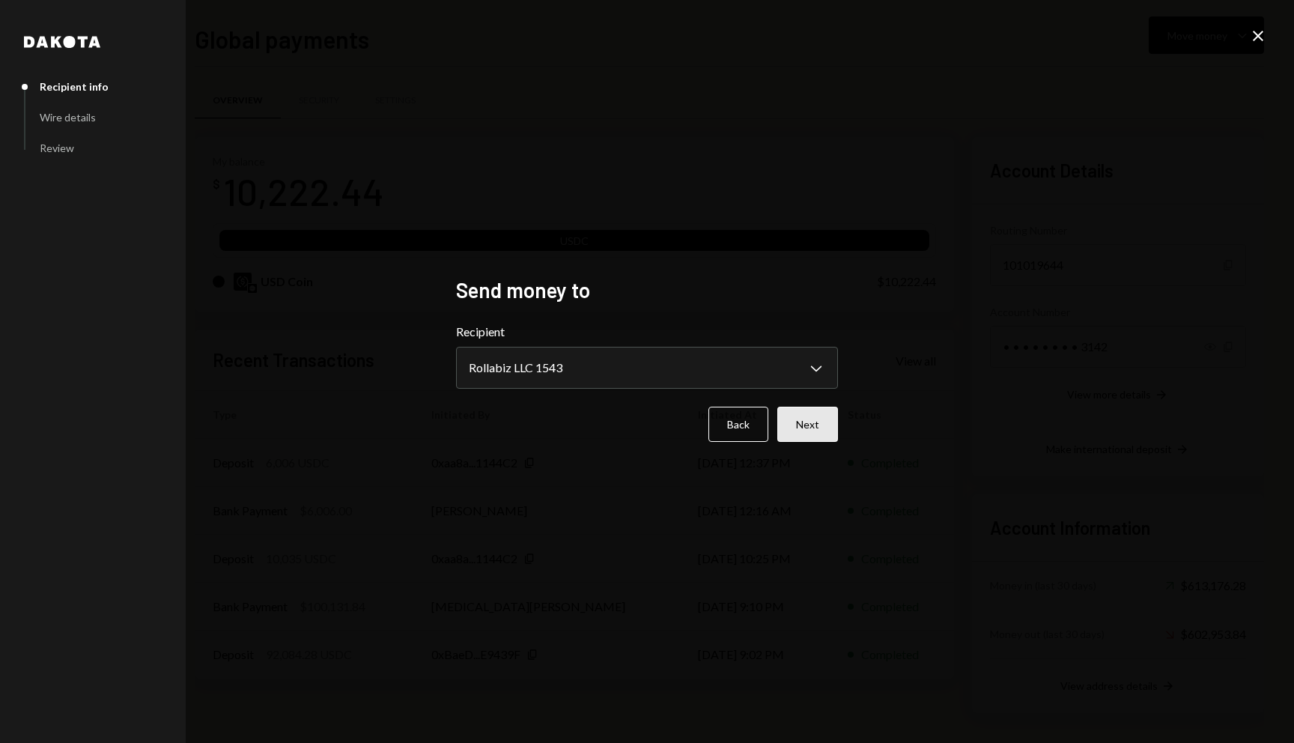
click at [803, 407] on button "Next" at bounding box center [807, 424] width 61 height 35
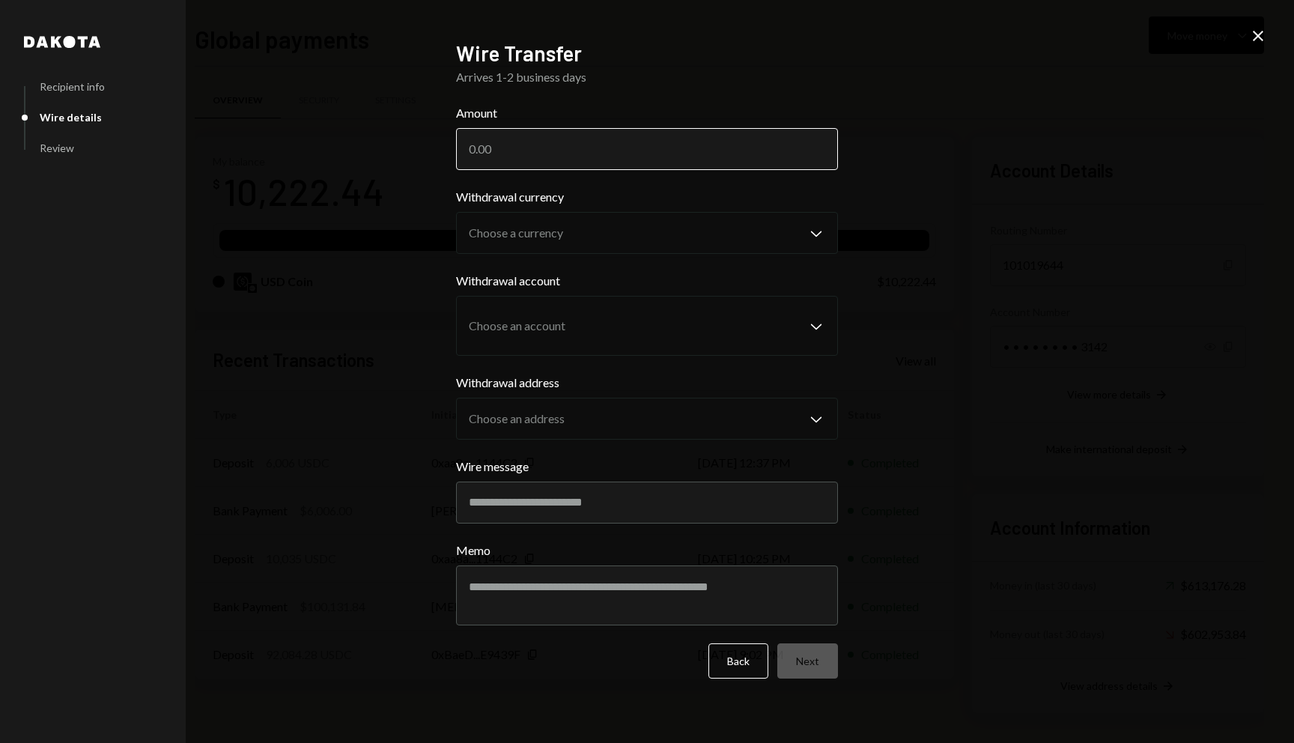
click at [569, 142] on input "Amount" at bounding box center [647, 149] width 382 height 42
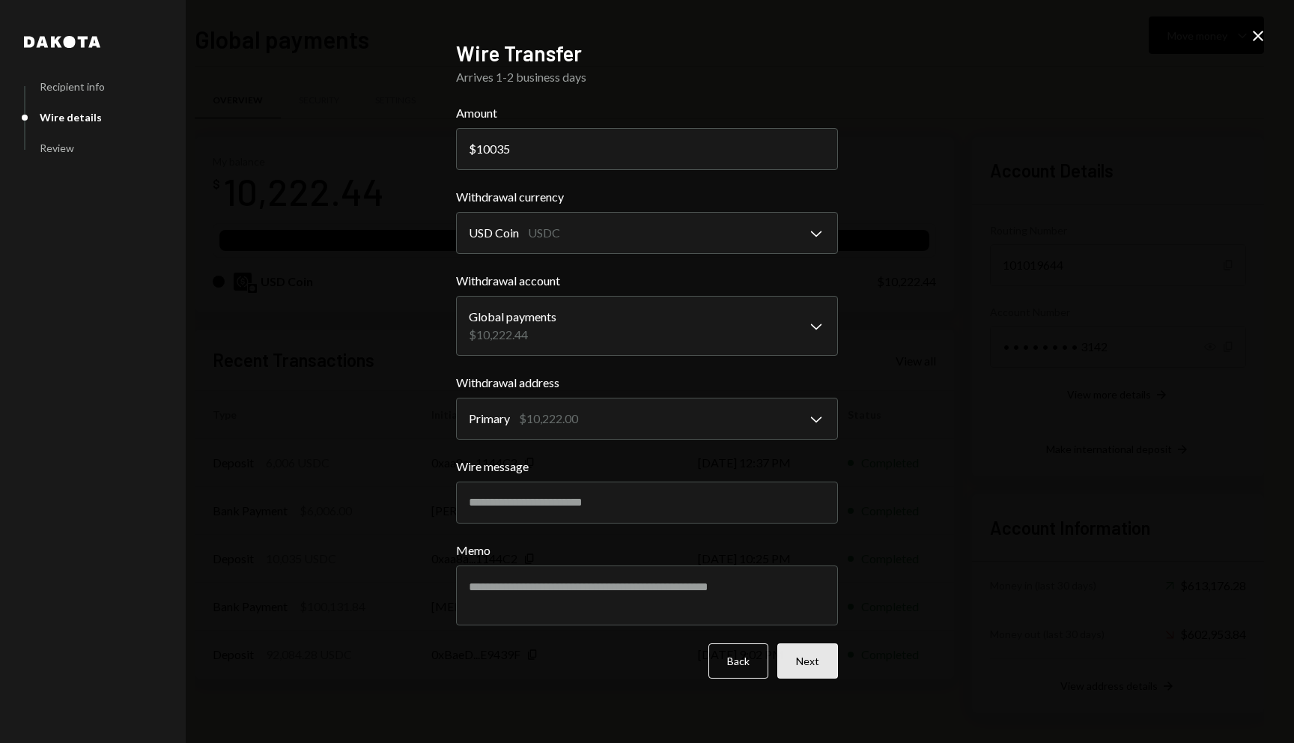
type input "10035"
click at [791, 657] on button "Next" at bounding box center [807, 660] width 61 height 35
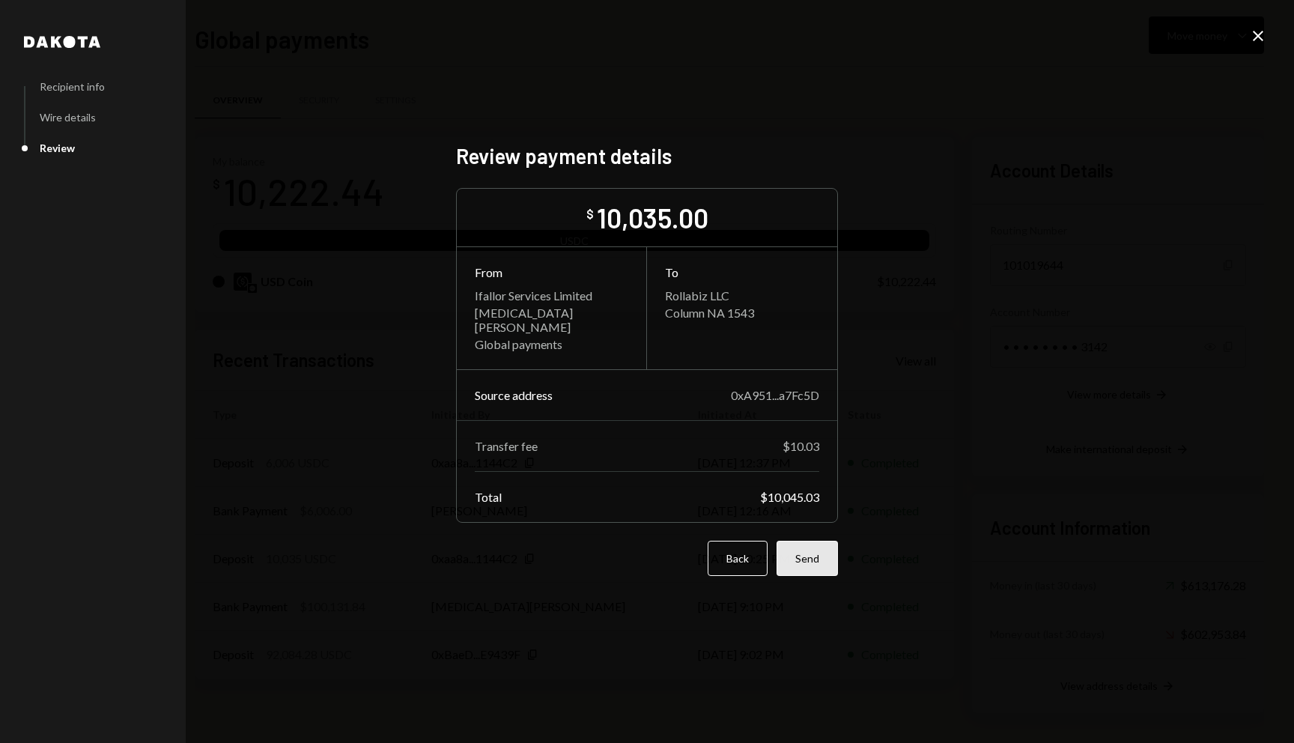
click at [815, 552] on button "Send" at bounding box center [806, 558] width 61 height 35
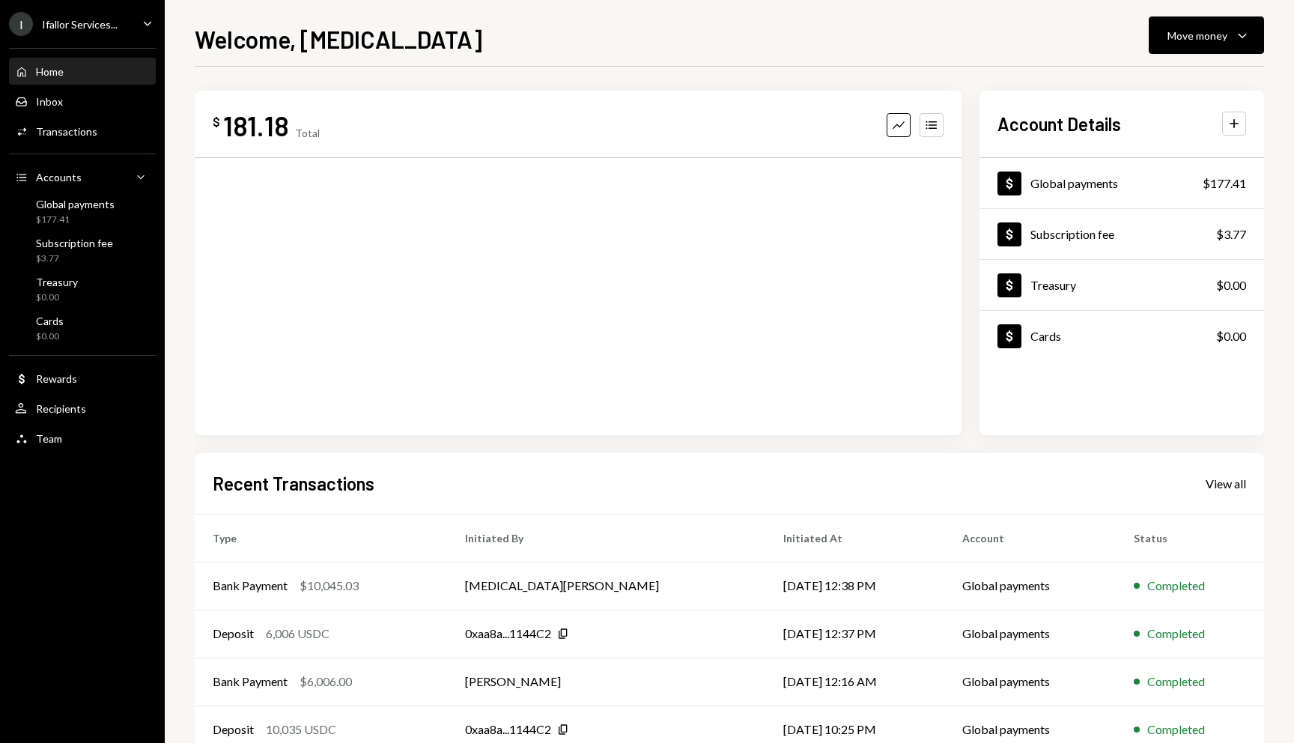
click at [265, 307] on div "$ 181.18 Total Graph Accounts" at bounding box center [578, 263] width 767 height 344
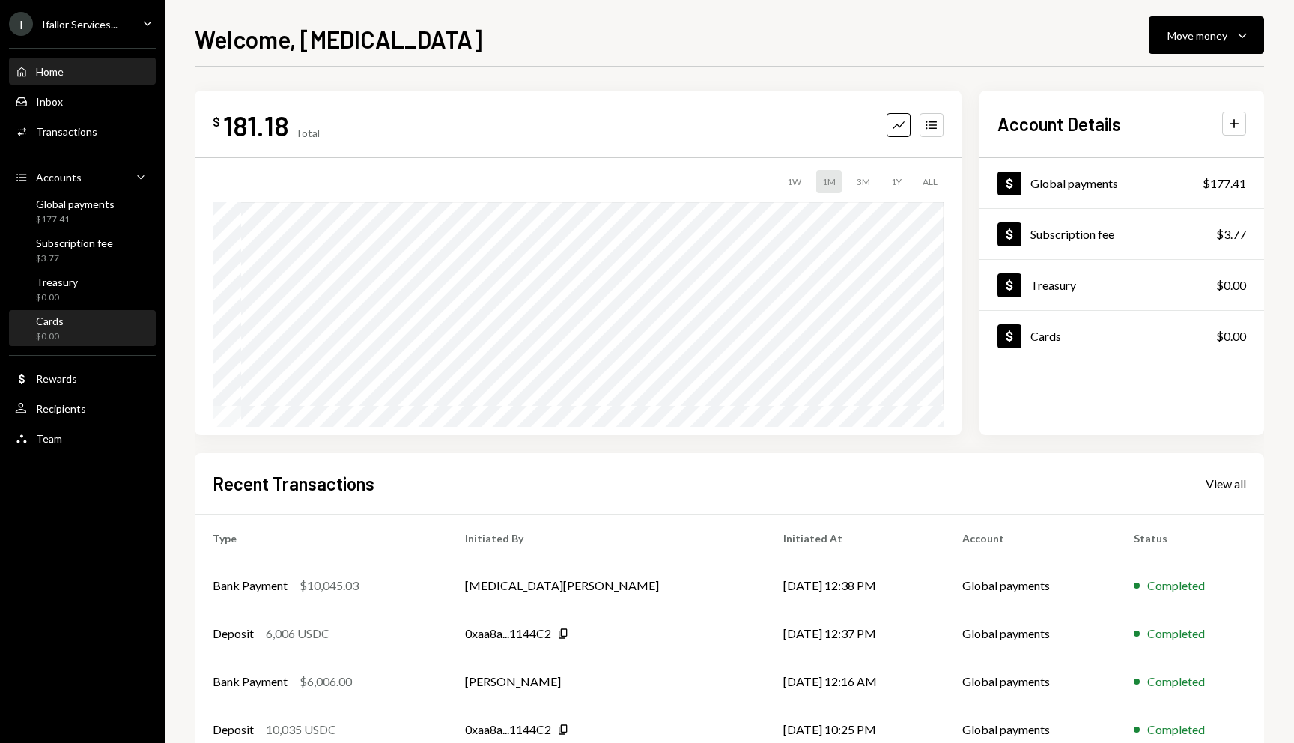
click at [55, 323] on div "Cards" at bounding box center [50, 320] width 28 height 13
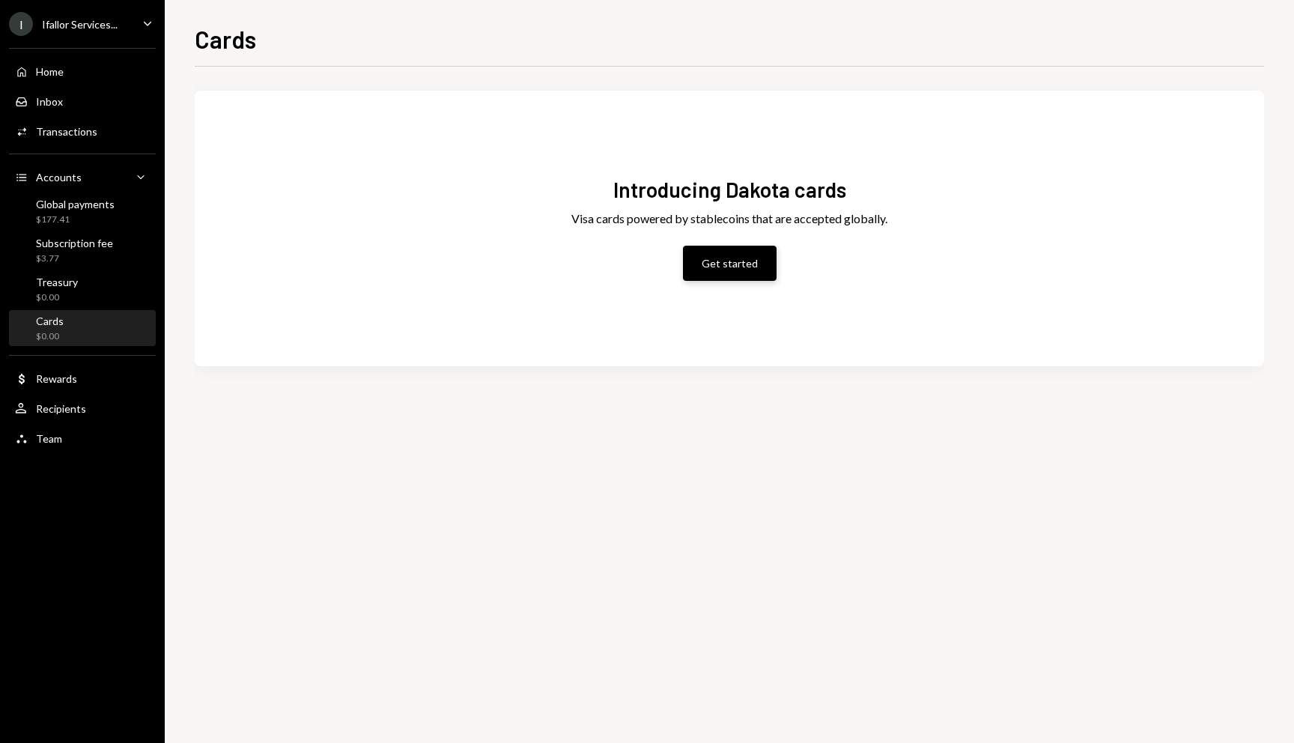
click at [703, 261] on button "Get started" at bounding box center [730, 263] width 94 height 35
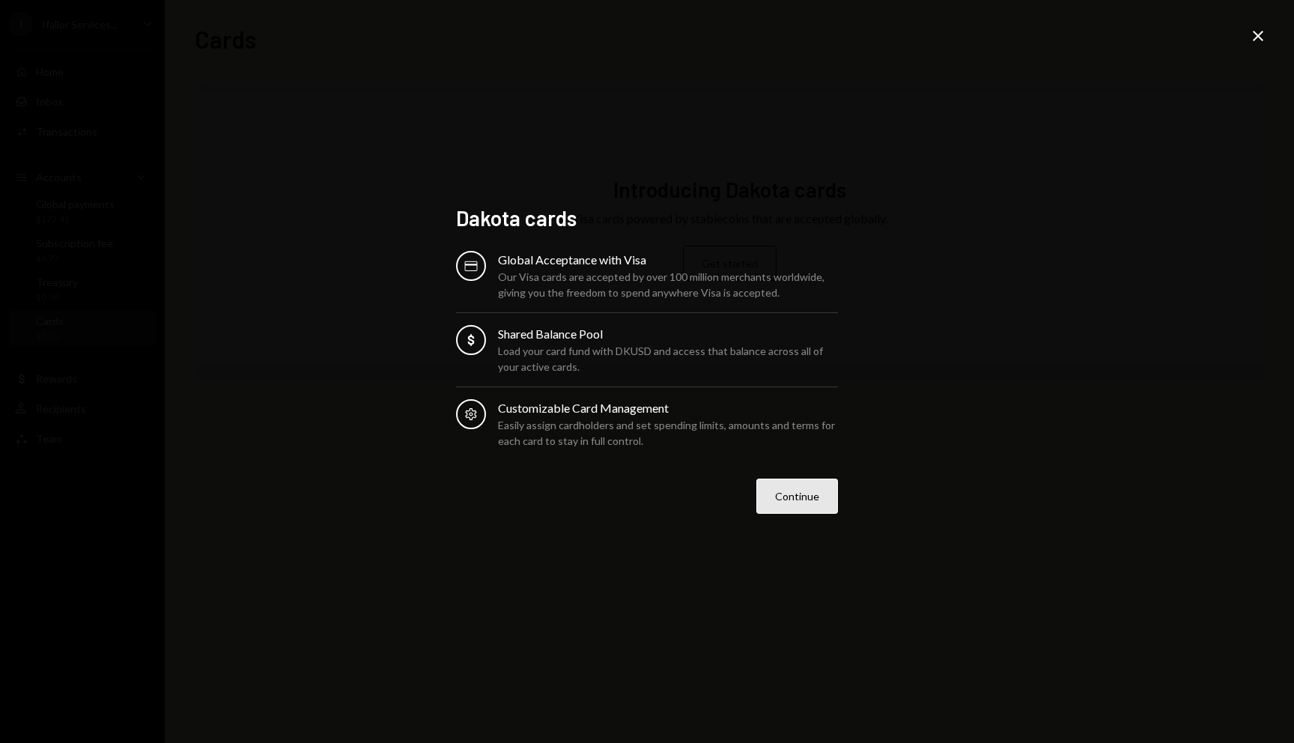
click at [826, 503] on button "Continue" at bounding box center [797, 495] width 82 height 35
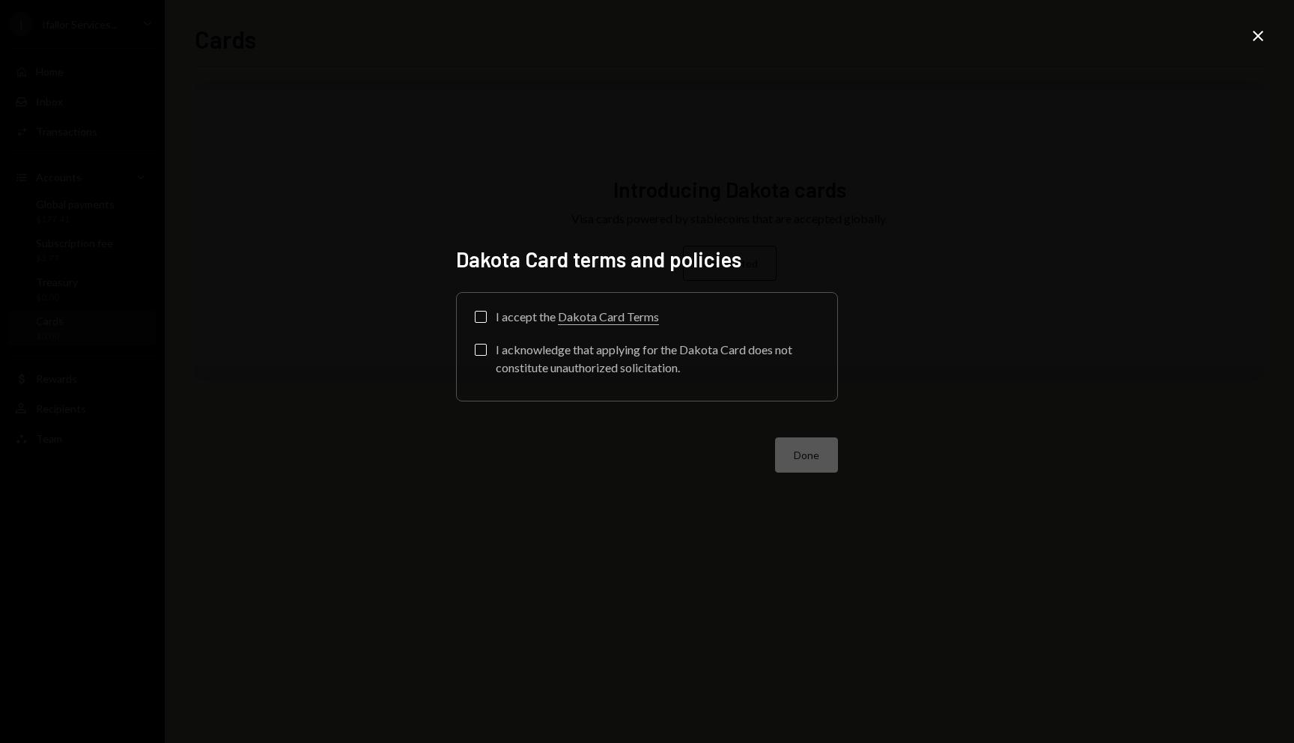
click at [487, 316] on label "I accept the Dakota Card Terms" at bounding box center [567, 318] width 184 height 15
click at [487, 316] on button "I accept the Dakota Card Terms" at bounding box center [481, 317] width 12 height 12
click at [487, 351] on label "I acknowledge that applying for the Dakota Card does not constitute unauthorize…" at bounding box center [647, 360] width 344 height 33
click at [487, 351] on button "I acknowledge that applying for the Dakota Card does not constitute unauthorize…" at bounding box center [481, 350] width 12 height 12
click at [832, 463] on button "Done" at bounding box center [806, 454] width 63 height 35
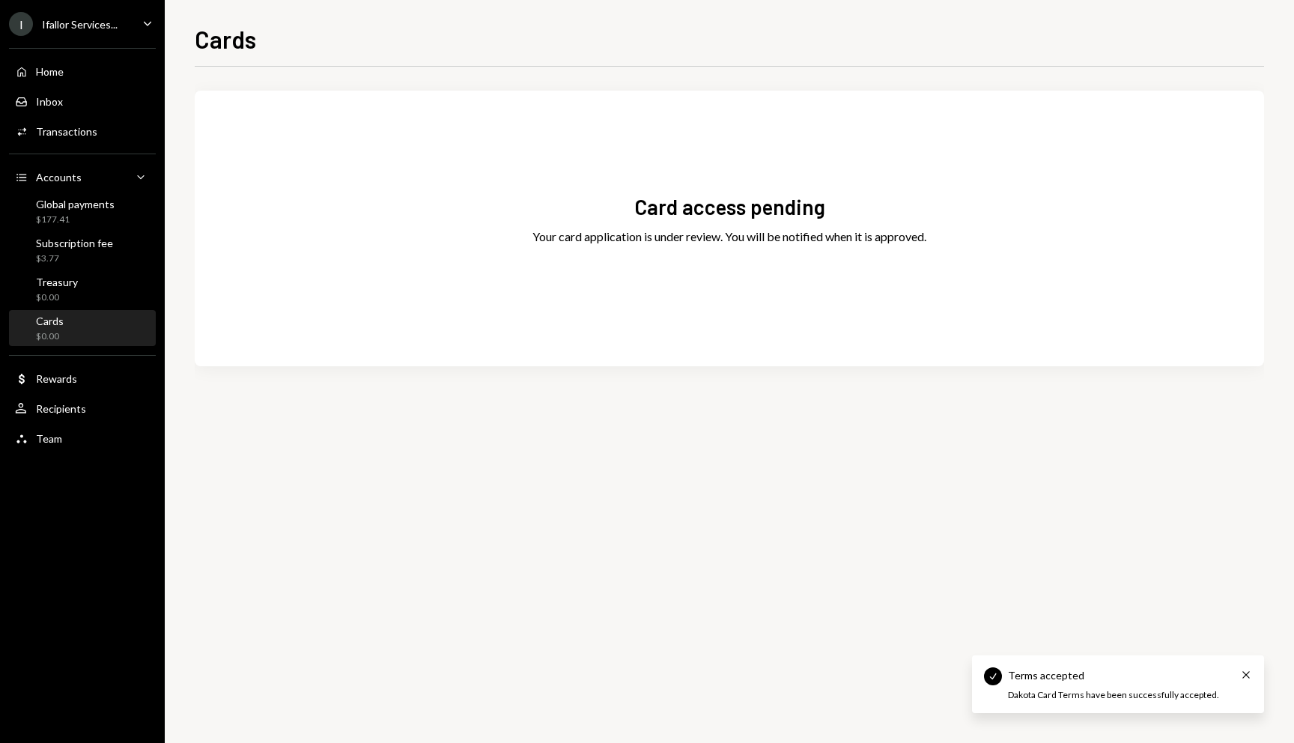
click at [148, 25] on icon "Caret Down" at bounding box center [147, 23] width 16 height 16
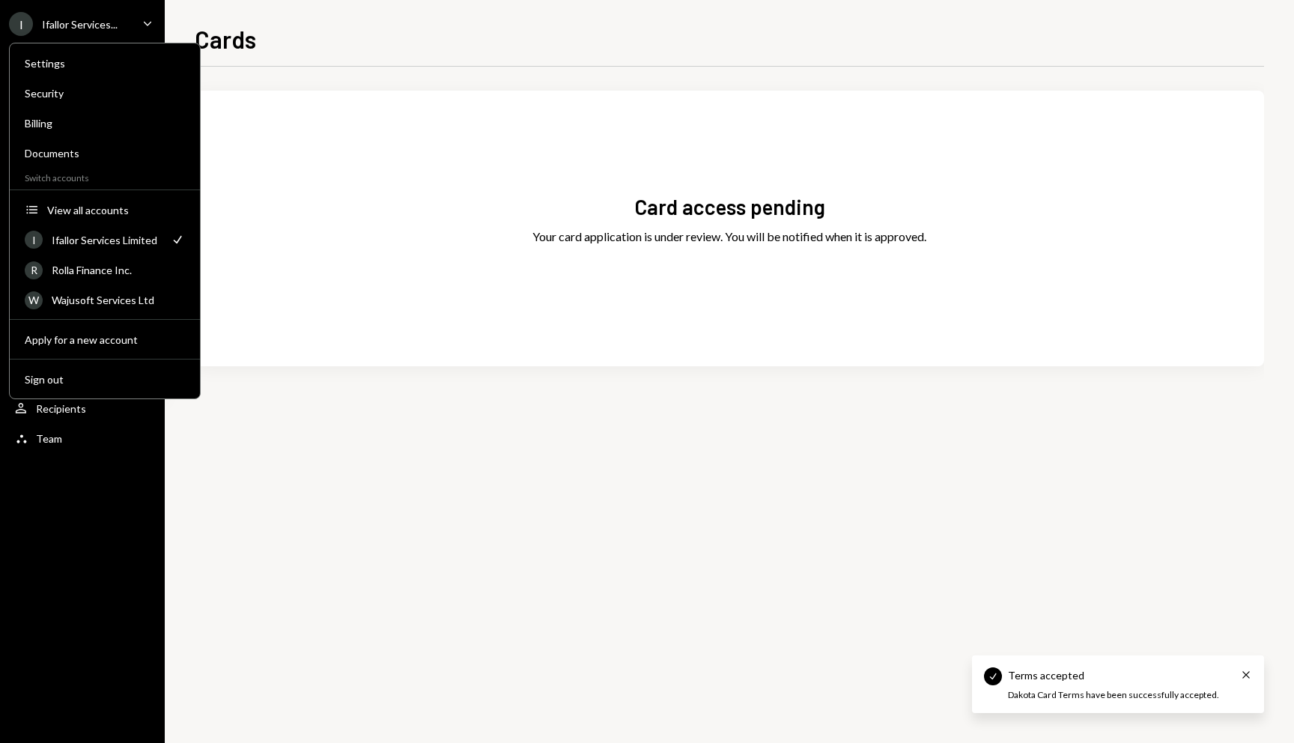
click at [148, 25] on icon "Caret Down" at bounding box center [147, 23] width 16 height 16
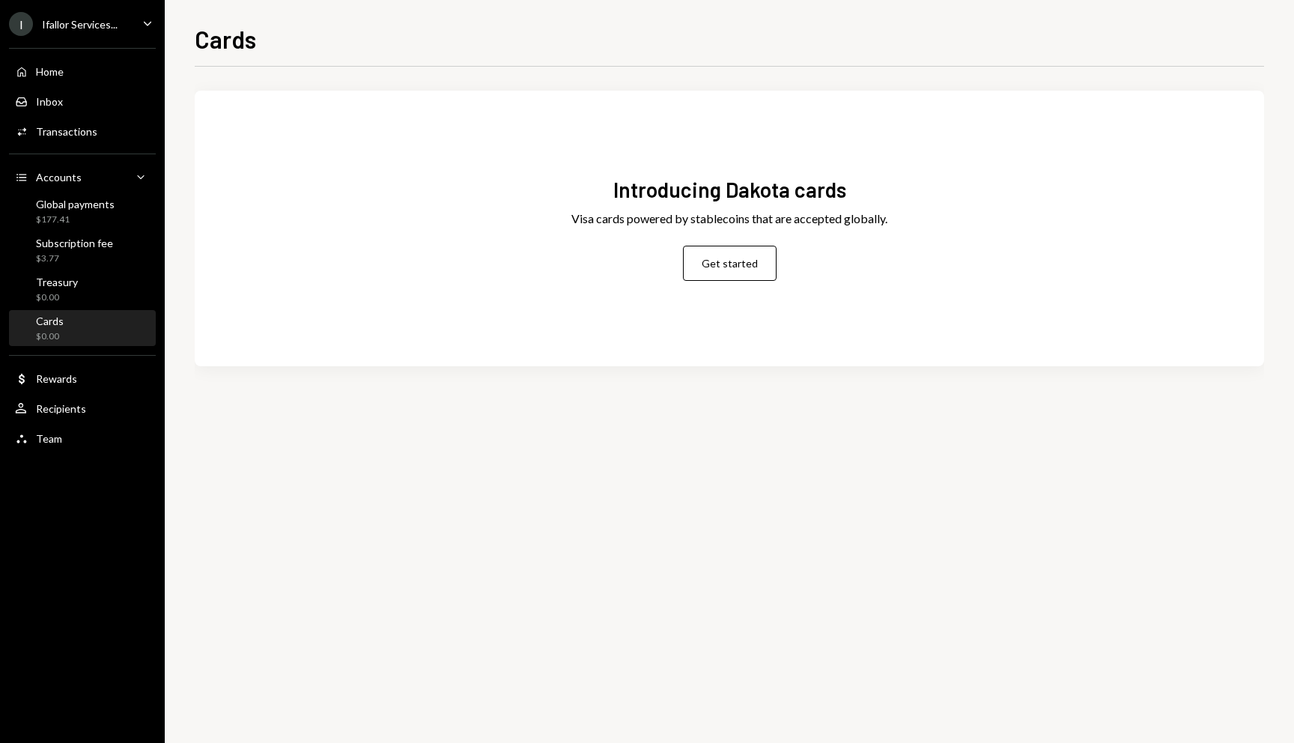
click at [106, 19] on div "Ifallor Services..." at bounding box center [80, 24] width 76 height 13
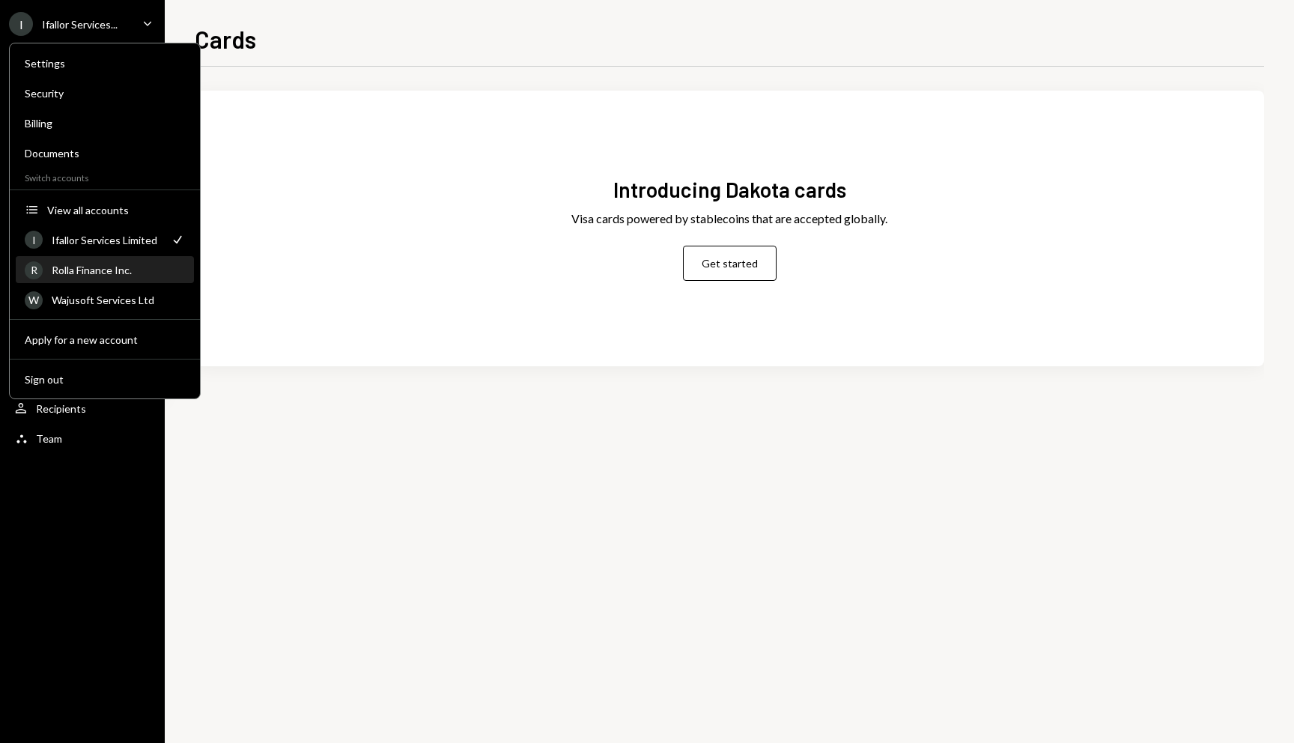
click at [118, 258] on div "R Rolla Finance Inc." at bounding box center [105, 270] width 160 height 25
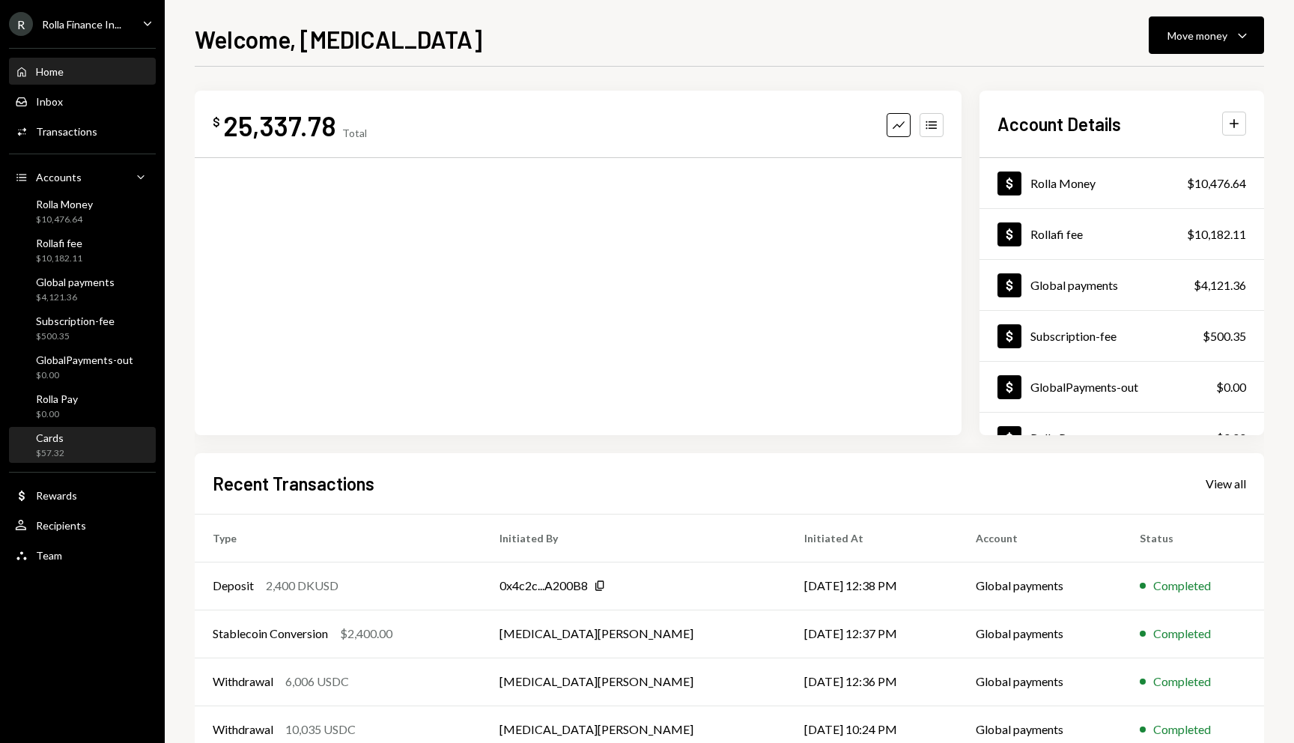
click at [68, 452] on div "Cards $57.32" at bounding box center [82, 445] width 135 height 28
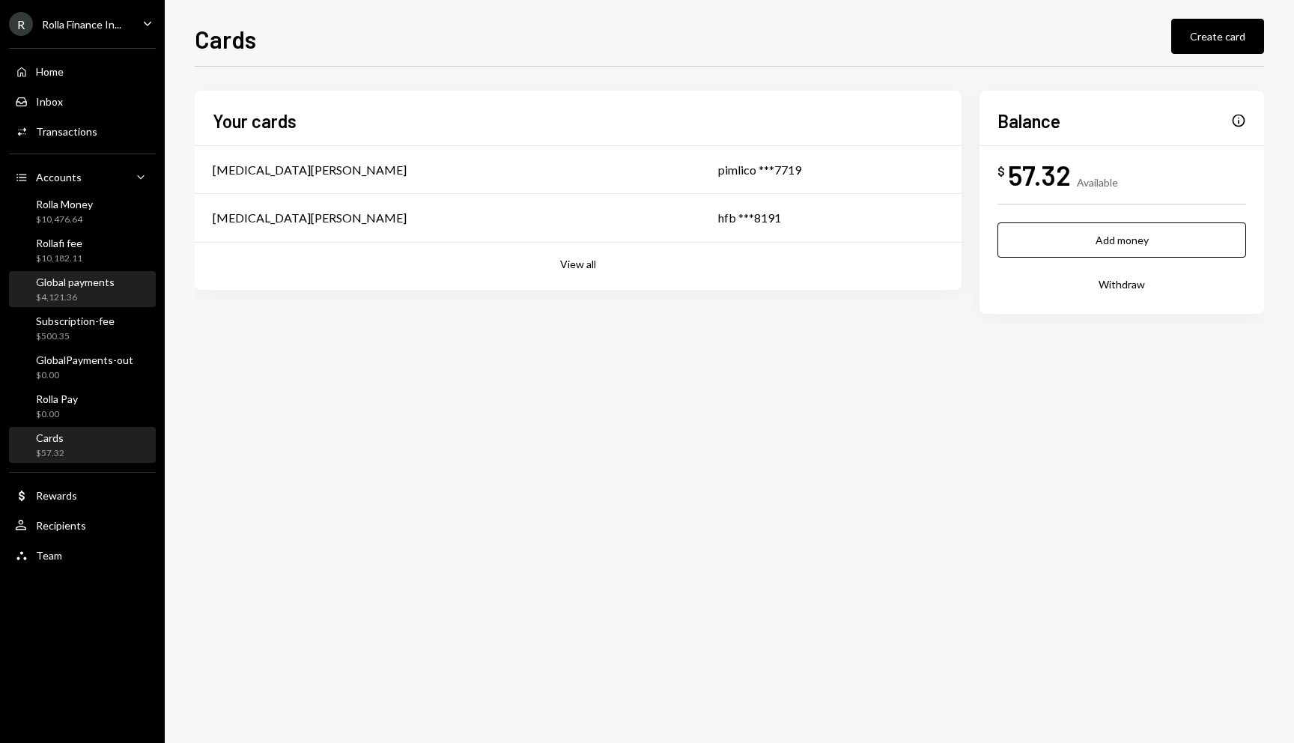
click at [67, 297] on div "$4,121.36" at bounding box center [75, 297] width 79 height 13
click at [442, 376] on div "Your cards [MEDICAL_DATA][PERSON_NAME] pimlico ***7719 [MEDICAL_DATA][PERSON_NA…" at bounding box center [729, 405] width 1069 height 676
click at [1199, 40] on button "Create card" at bounding box center [1217, 36] width 93 height 35
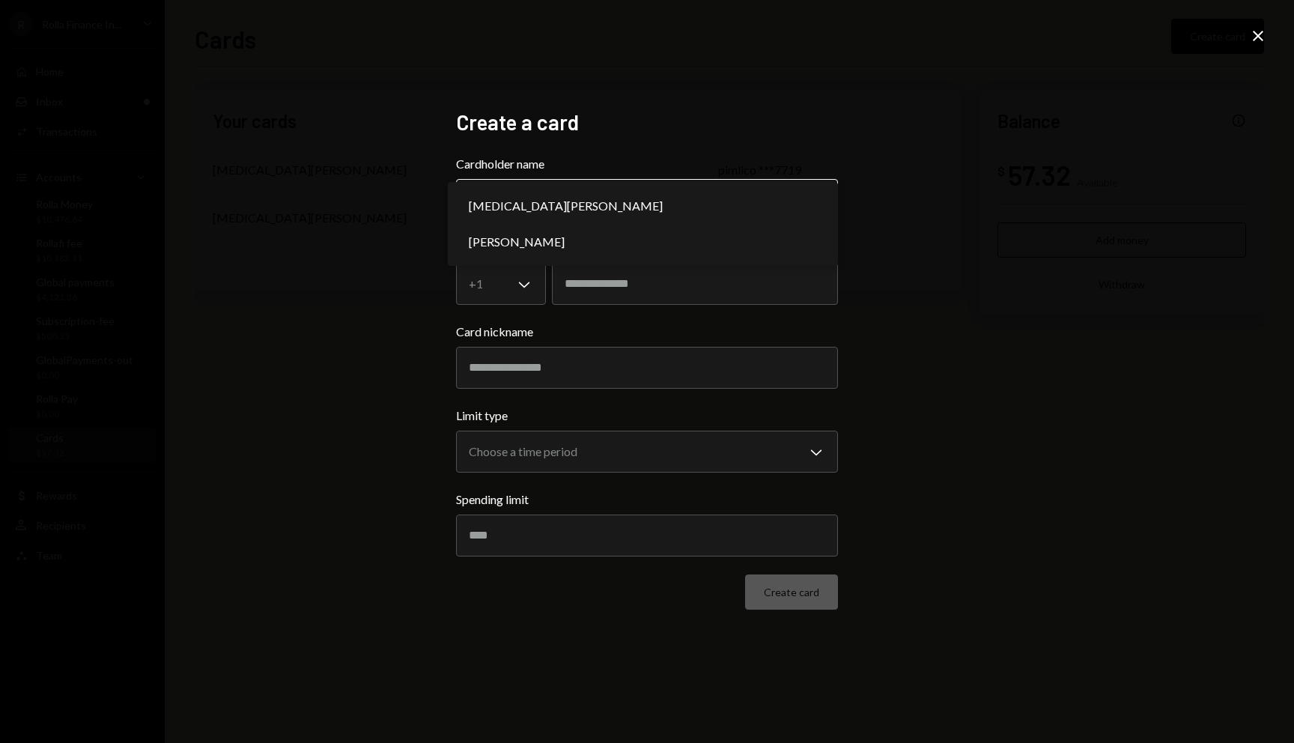
click at [647, 189] on body "**********" at bounding box center [647, 371] width 1294 height 743
select select "**********"
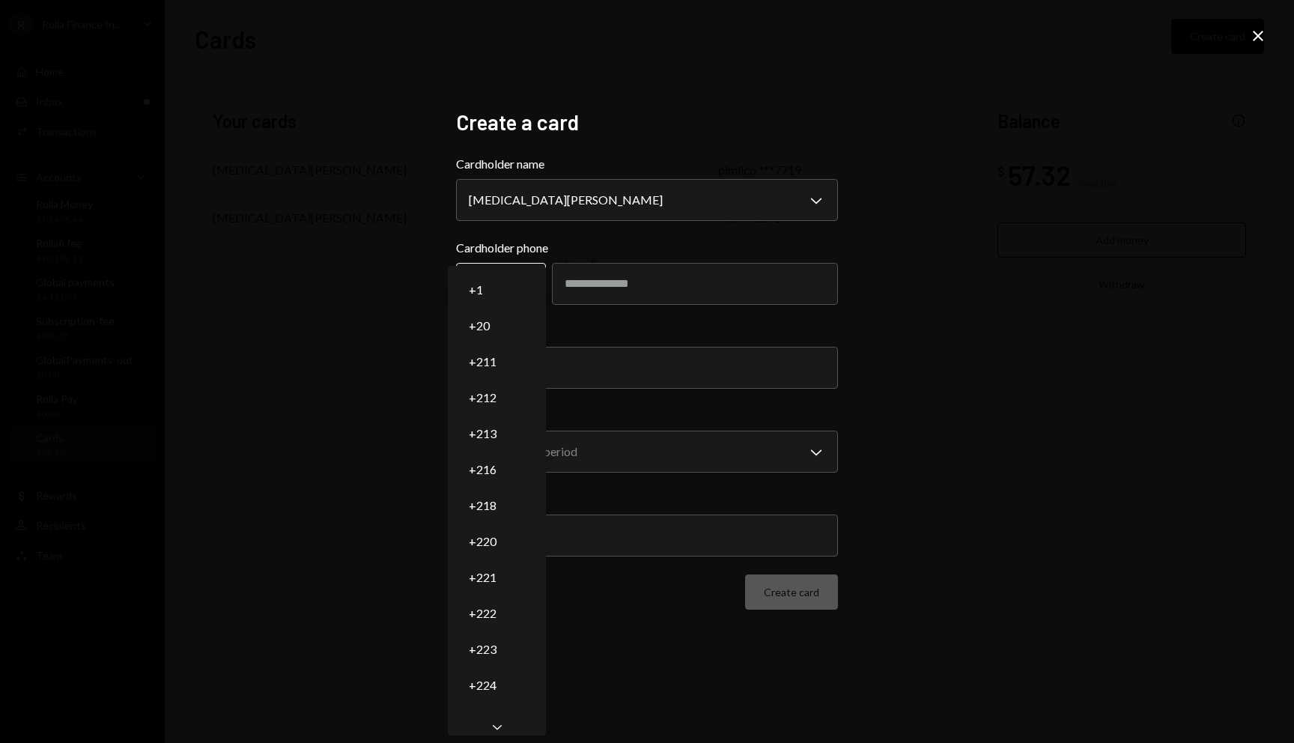
click at [524, 284] on body "**********" at bounding box center [647, 371] width 1294 height 743
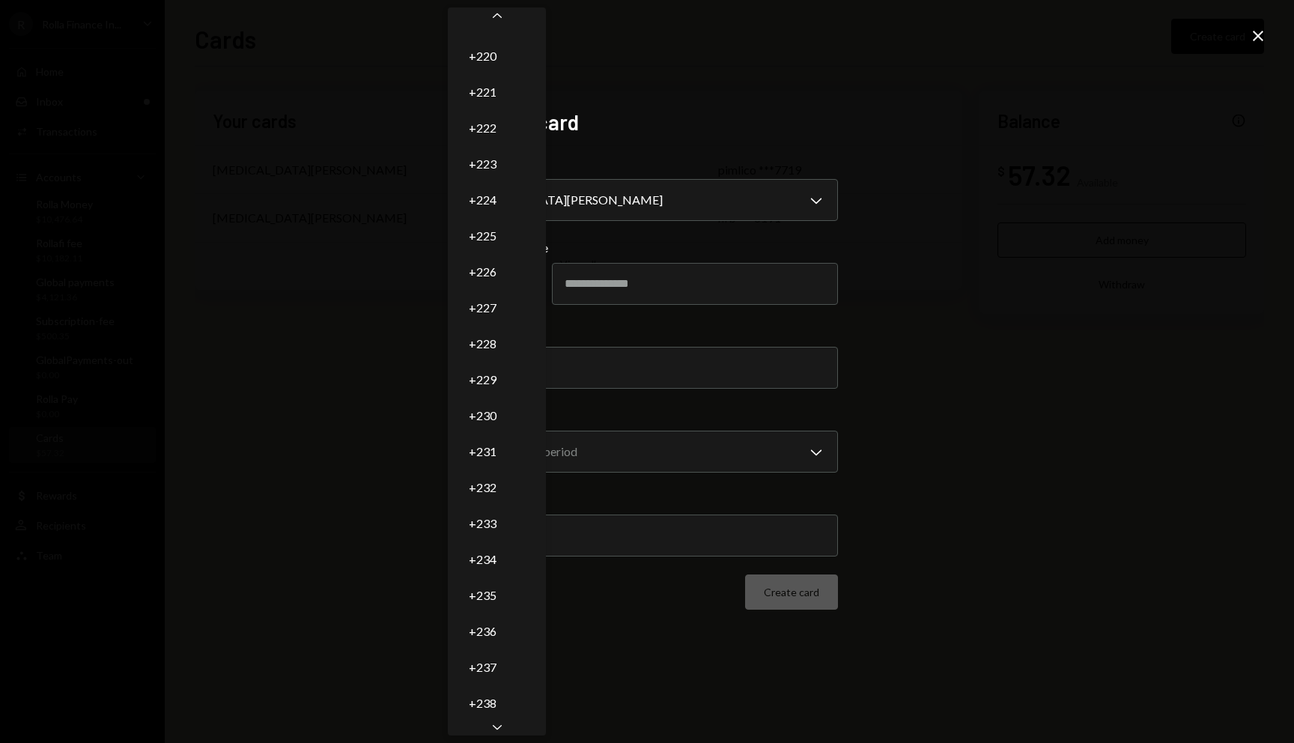
scroll to position [317, 0]
select select "***"
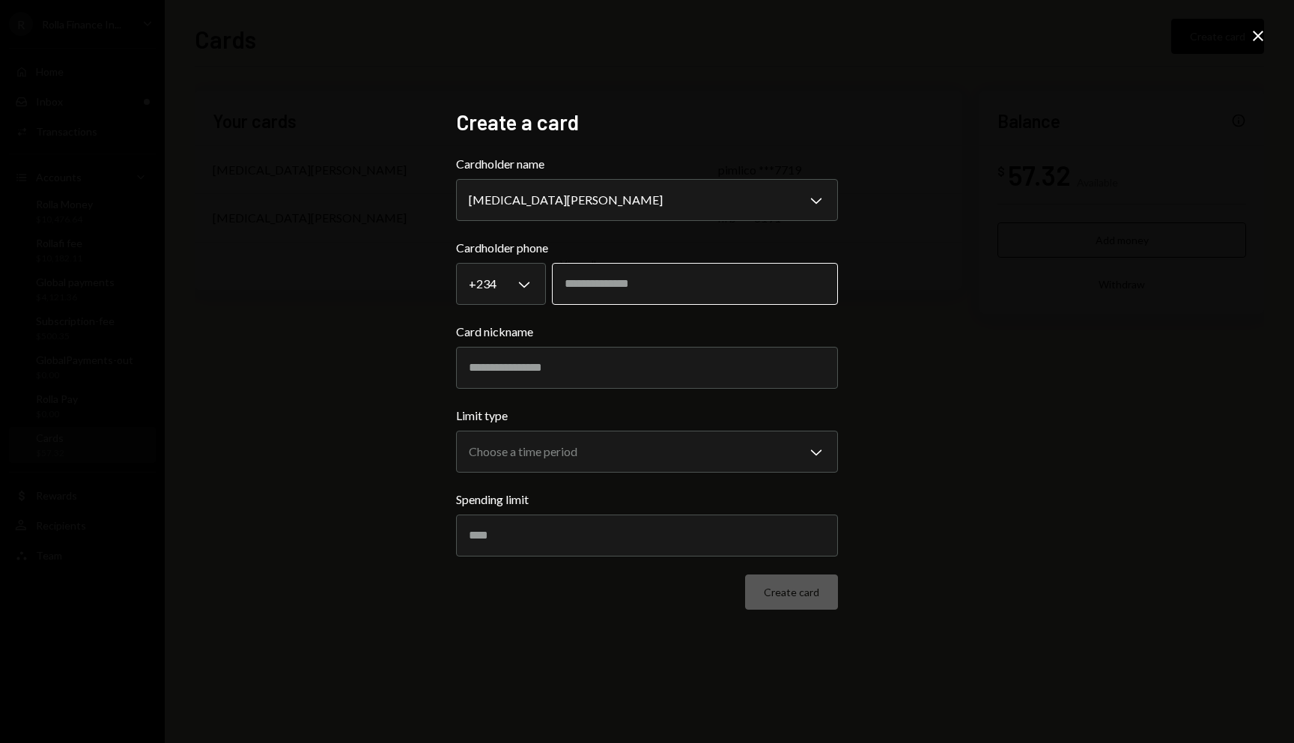
click at [589, 278] on input "tel" at bounding box center [695, 284] width 286 height 42
click at [638, 270] on input "tel" at bounding box center [695, 284] width 286 height 42
type input "**********"
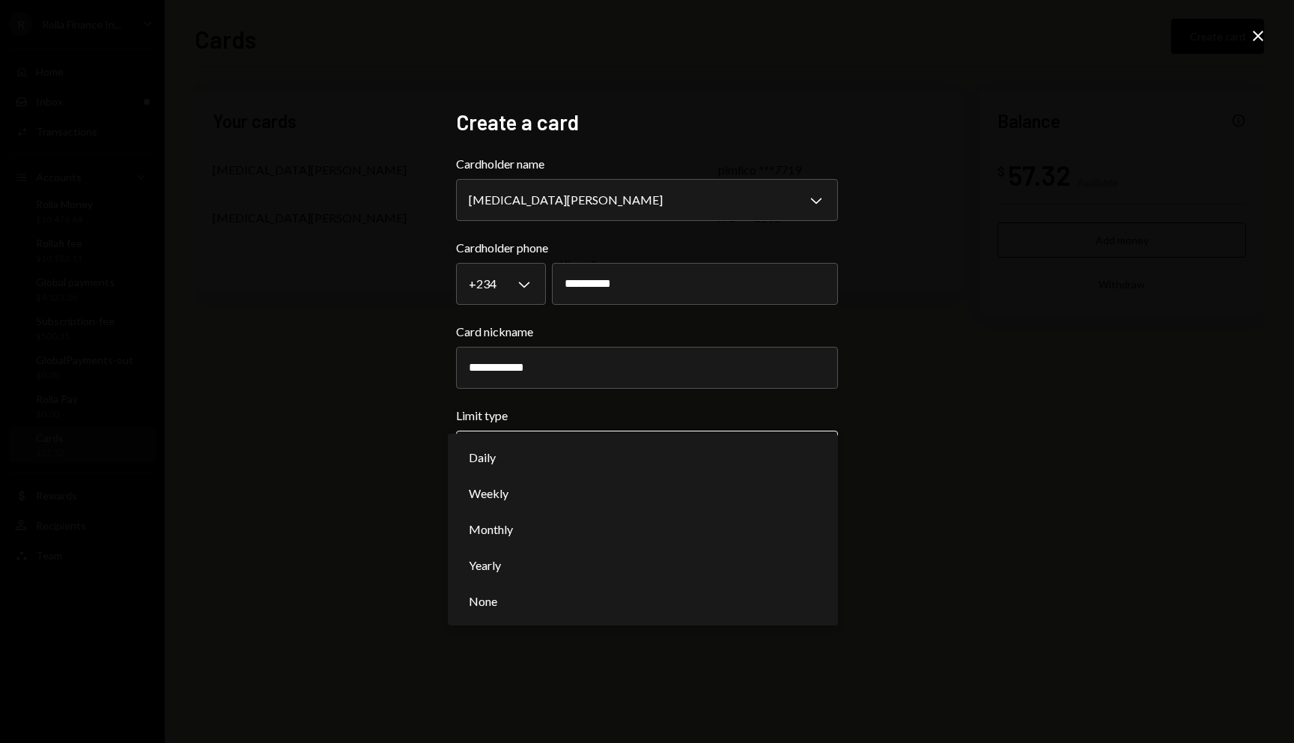
click at [599, 454] on body "**********" at bounding box center [647, 371] width 1294 height 743
select select "**********"
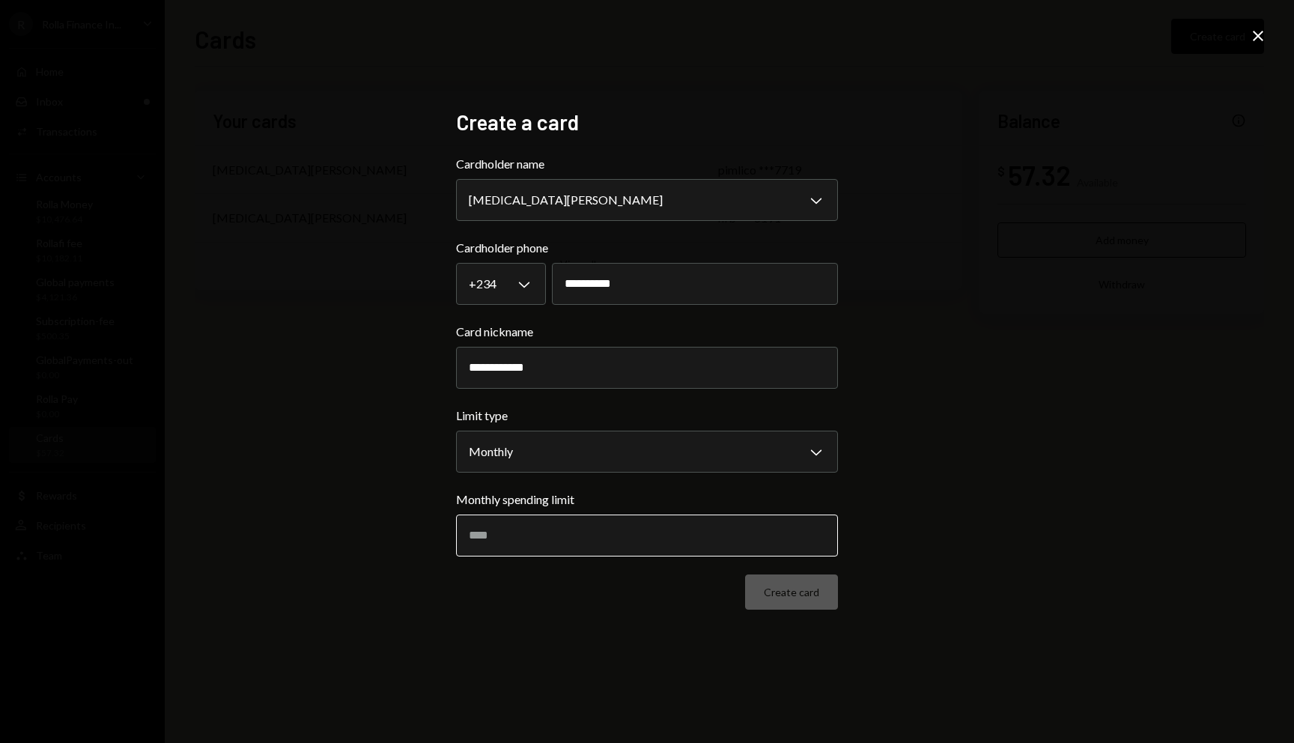
click at [536, 552] on input "Monthly spending limit" at bounding box center [647, 535] width 382 height 42
type input "****"
click at [783, 589] on button "Create card" at bounding box center [791, 591] width 93 height 35
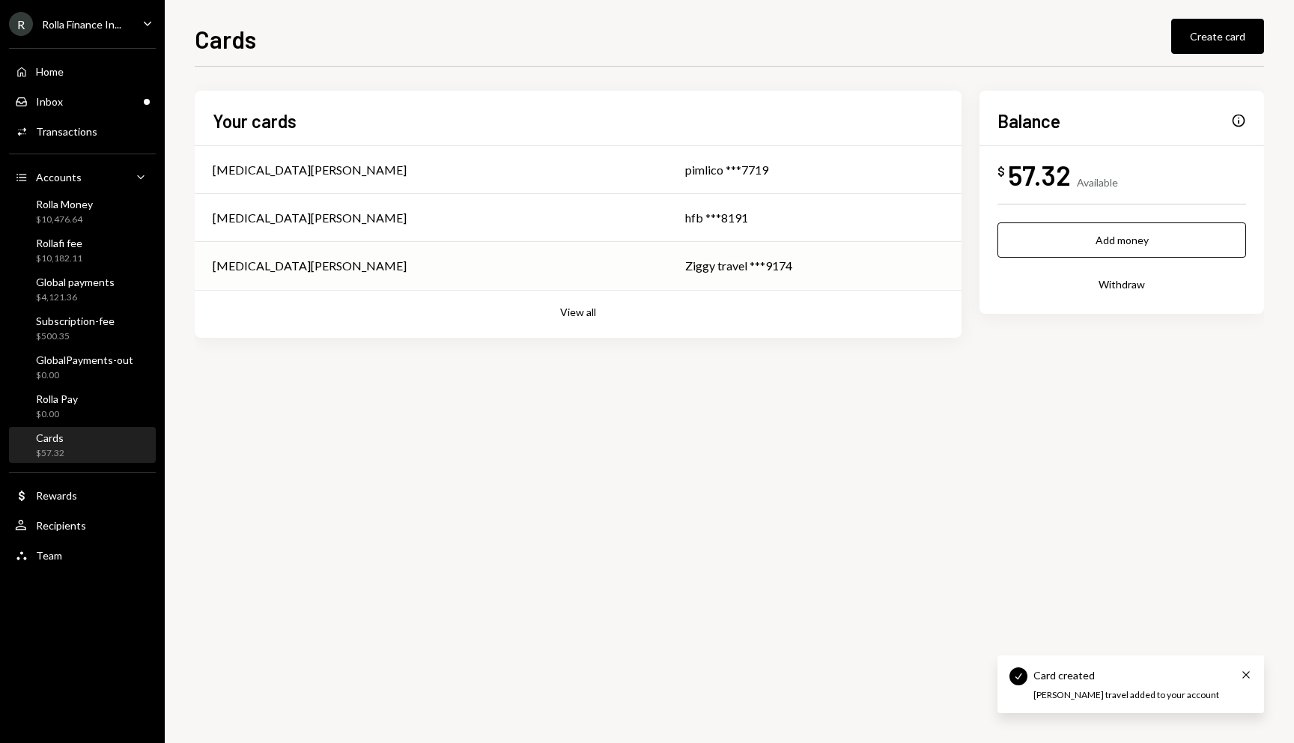
click at [494, 267] on td "[MEDICAL_DATA][PERSON_NAME]" at bounding box center [431, 266] width 472 height 48
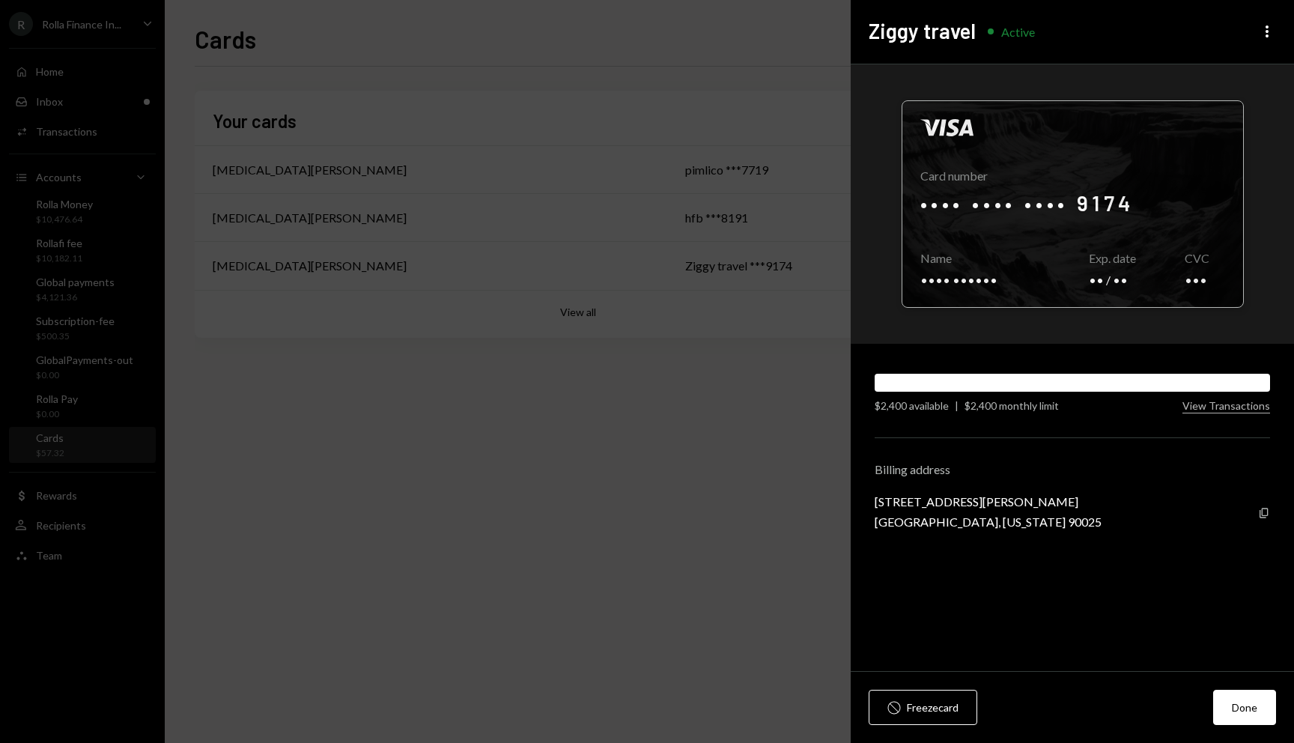
click at [956, 208] on div at bounding box center [1072, 204] width 341 height 206
